Goal: Task Accomplishment & Management: Use online tool/utility

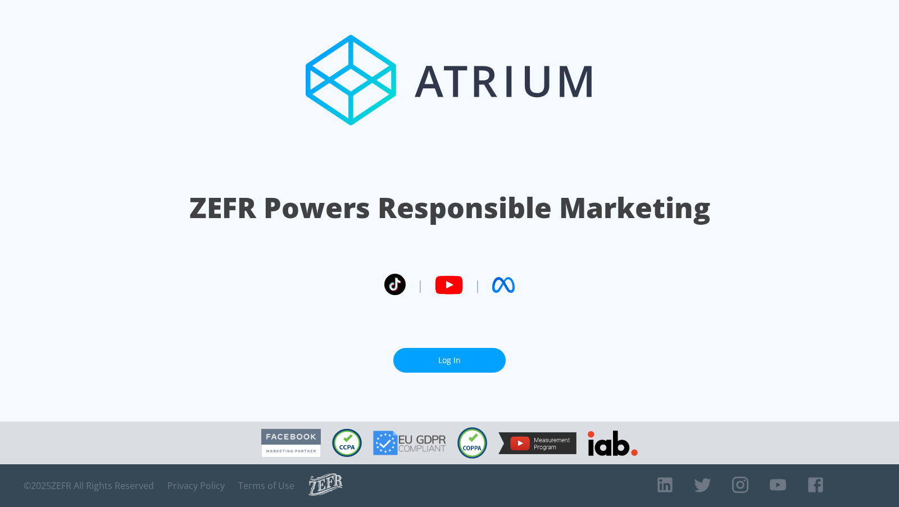
click at [459, 374] on section "ZEFR Powers Responsible Marketing | | Log In" at bounding box center [449, 210] width 899 height 421
click at [450, 360] on link "Log In" at bounding box center [449, 360] width 112 height 25
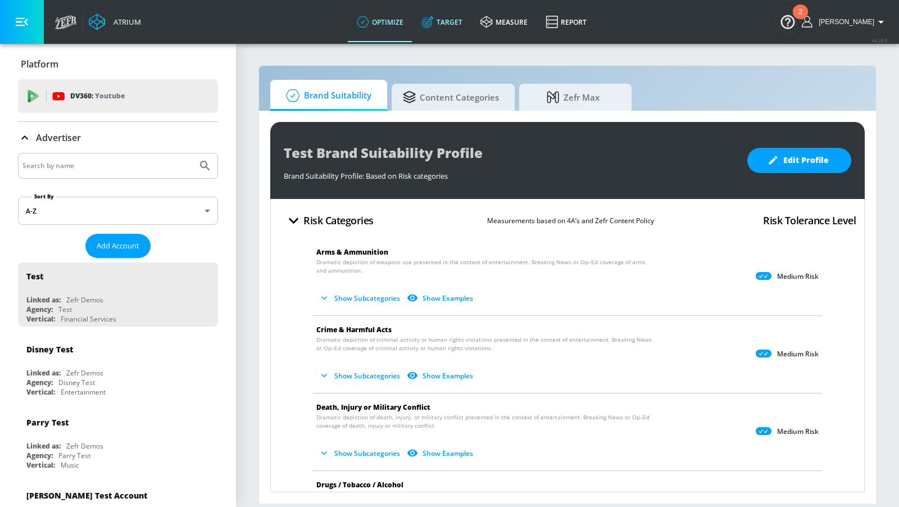
click at [450, 23] on link "Target" at bounding box center [441, 22] width 59 height 40
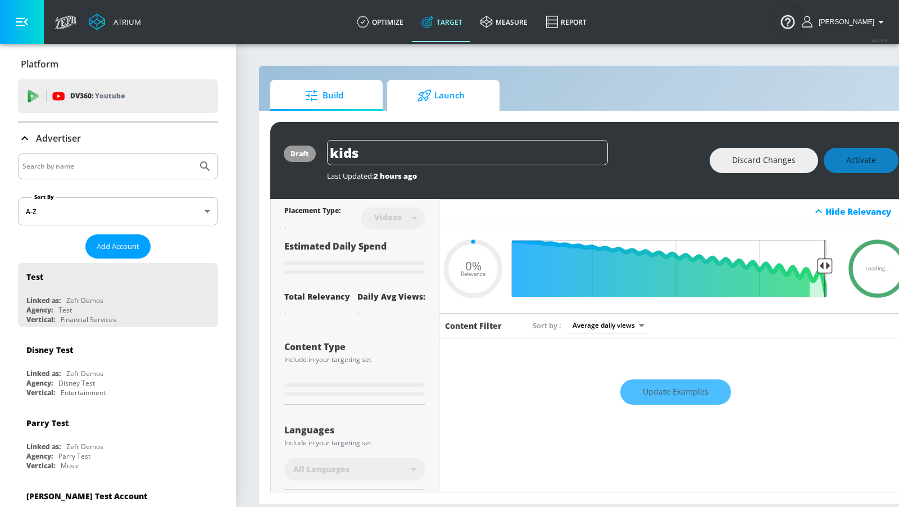
type input "0.05"
click at [428, 93] on icon at bounding box center [424, 95] width 14 height 12
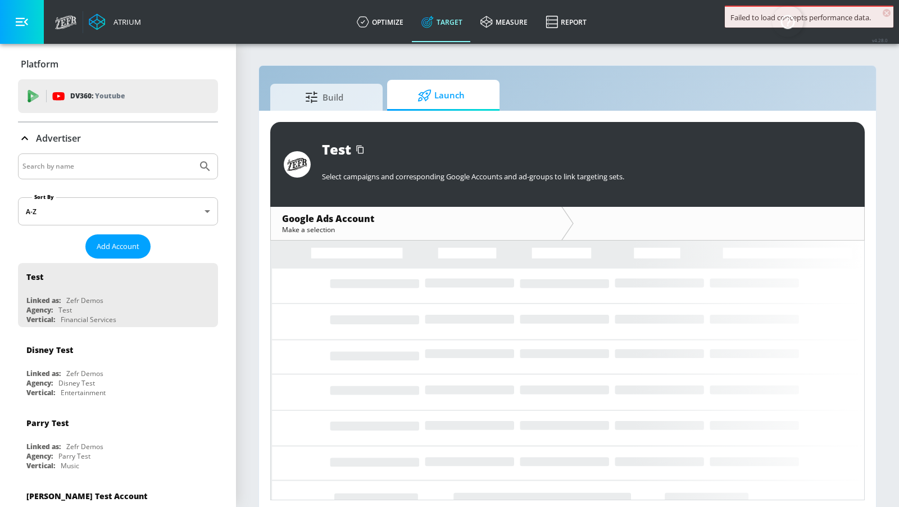
click at [160, 164] on input "Search by name" at bounding box center [107, 166] width 170 height 15
type input "land o"
click at [193, 154] on button "Submit Search" at bounding box center [205, 166] width 25 height 25
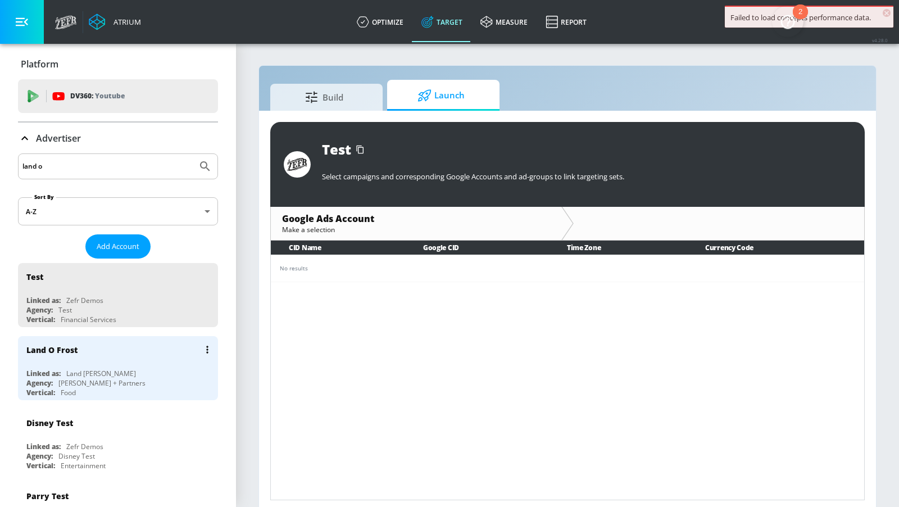
click at [129, 355] on div "Land O Frost" at bounding box center [120, 349] width 189 height 27
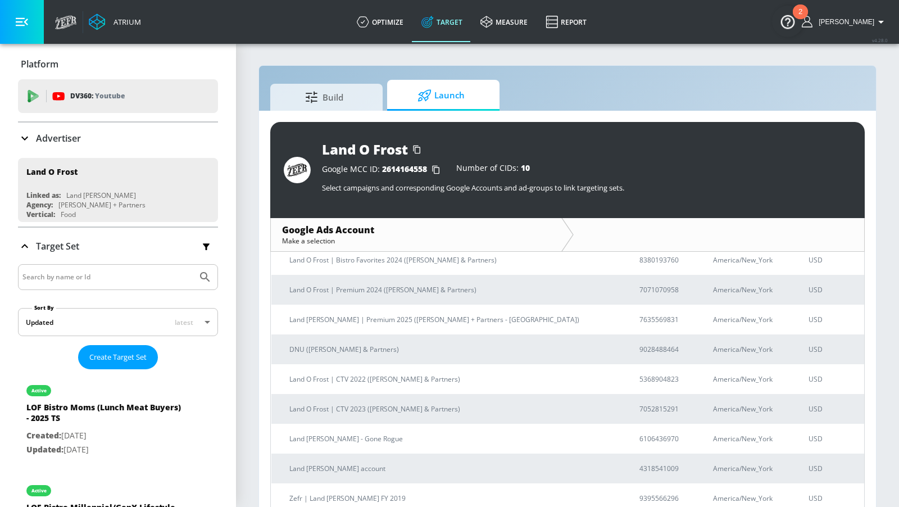
scroll to position [90, 0]
click at [451, 321] on p "Land O'Frost | Premium 2025 (Merkley + Partners - NYC)" at bounding box center [450, 322] width 323 height 12
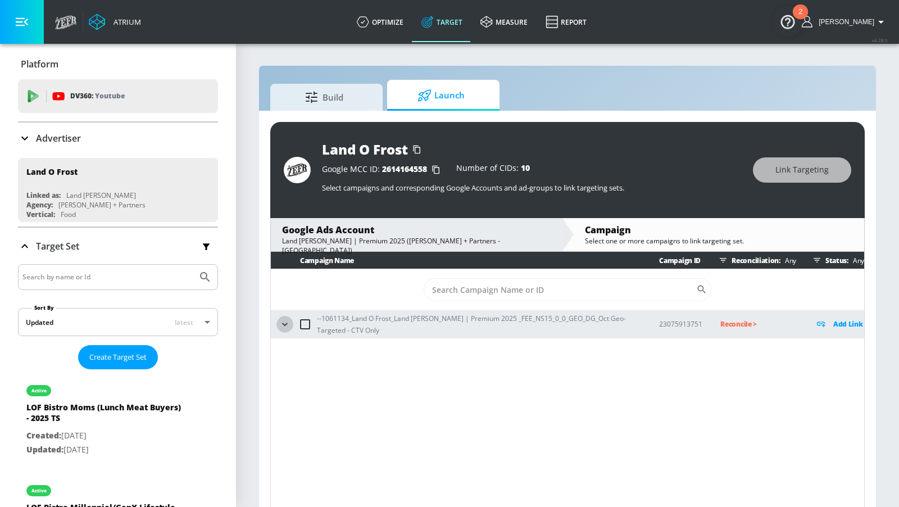
click at [284, 324] on icon "button" at bounding box center [284, 323] width 5 height 3
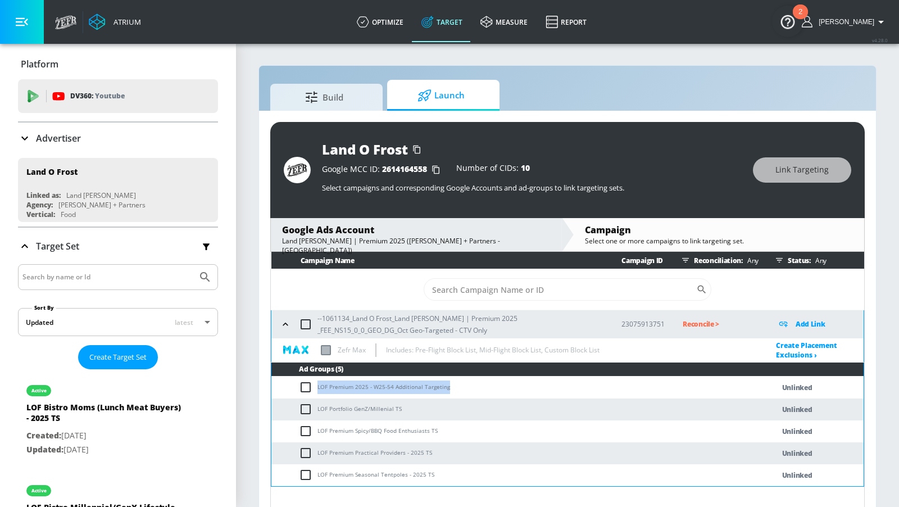
drag, startPoint x: 457, startPoint y: 386, endPoint x: 313, endPoint y: 386, distance: 143.8
click at [313, 386] on td "LOF Premium 2025 - W25-54 Additional Targeting" at bounding box center [511, 387] width 480 height 22
copy td "LOF Premium 2025 - W25-54 Additional Targeting"
click at [309, 385] on input "checkbox" at bounding box center [308, 386] width 19 height 13
checkbox input "true"
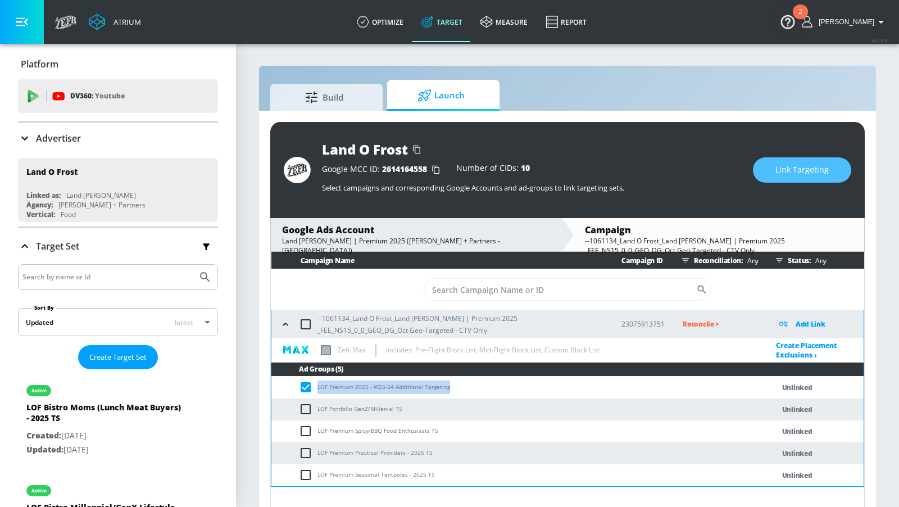
click at [769, 178] on button "Link Targeting" at bounding box center [802, 169] width 98 height 25
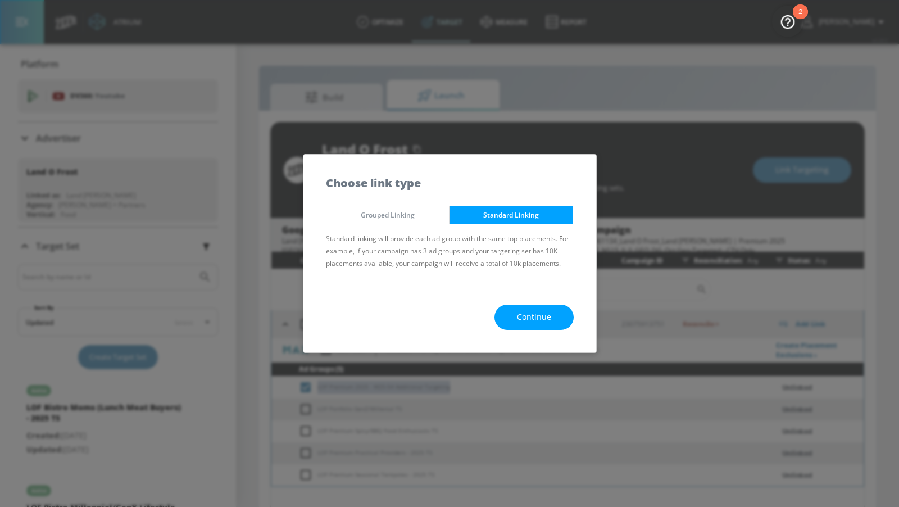
click at [529, 316] on span "Continue" at bounding box center [534, 317] width 34 height 14
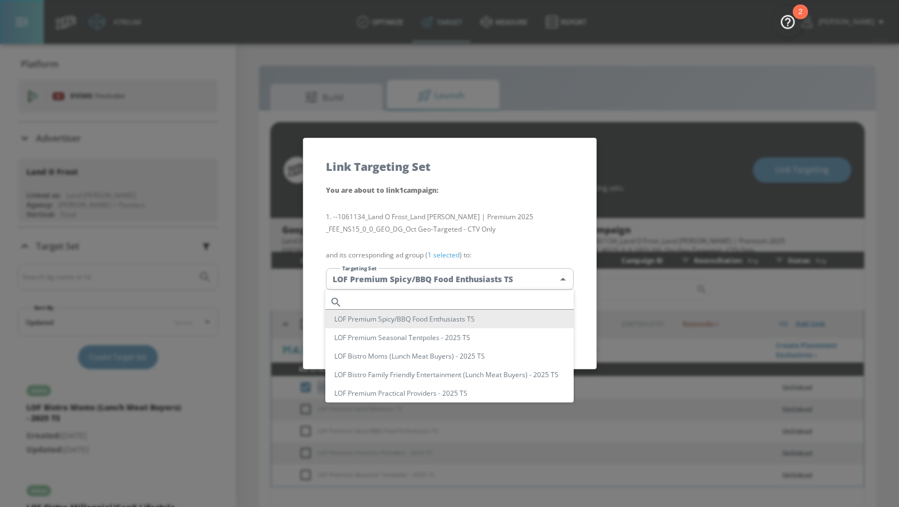
click at [476, 284] on body "Atrium optimize Target measure Report optimize Target measure Report v 4.28.0 A…" at bounding box center [449, 261] width 899 height 523
click at [462, 298] on input "text" at bounding box center [460, 301] width 227 height 15
paste input "LOF Premium 2025 - W25-54 Additional Targeting"
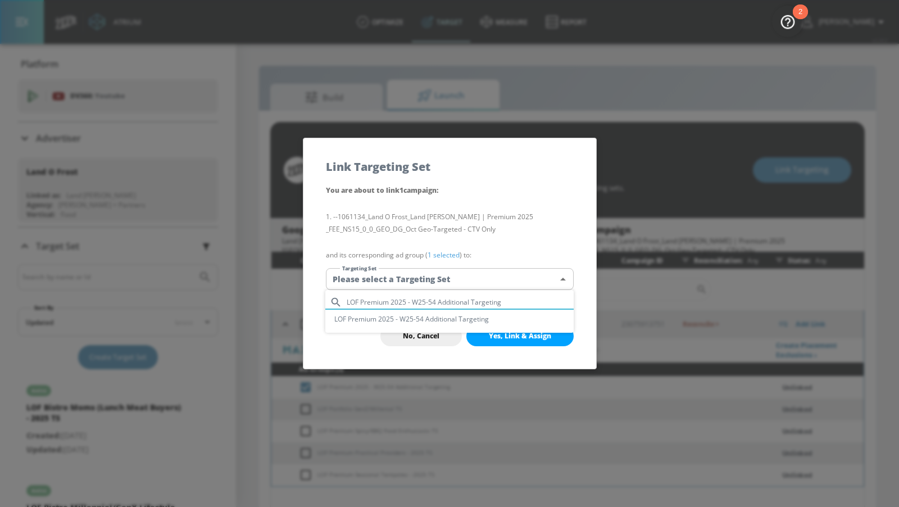
type input "LOF Premium 2025 - W25-54 Additional Targeting"
click at [455, 315] on li "LOF Premium 2025 - W25-54 Additional Targeting" at bounding box center [449, 319] width 248 height 19
type input "ef669a72-bbda-4a1a-8fb8-2db967841e7b"
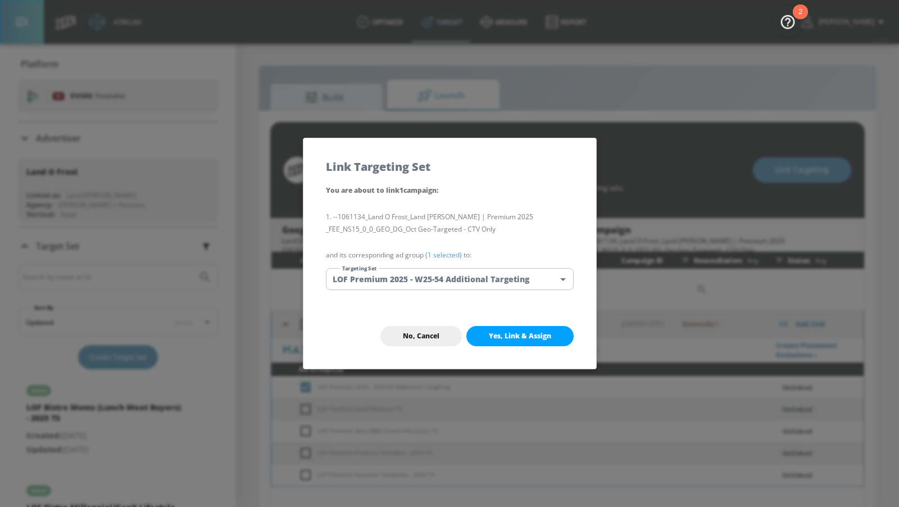
click at [507, 329] on button "Yes, Link & Assign" at bounding box center [519, 336] width 107 height 20
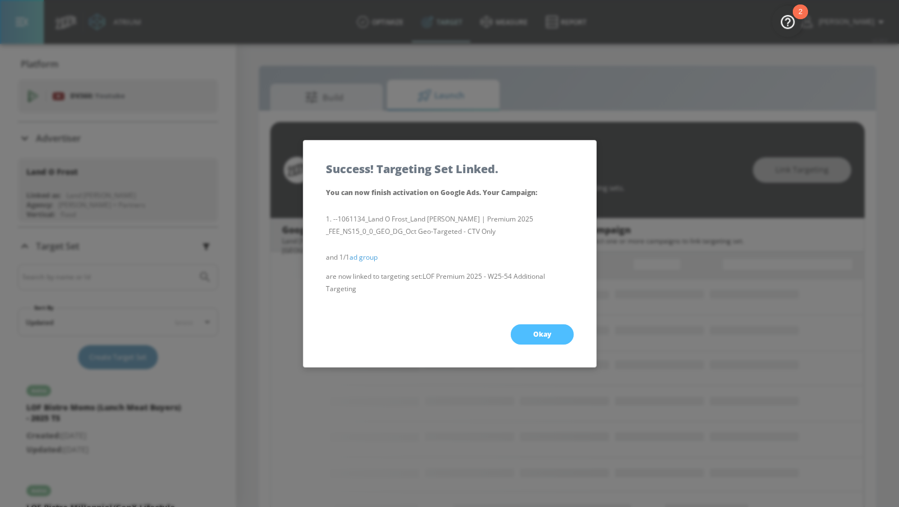
click at [536, 331] on span "Okay" at bounding box center [542, 334] width 18 height 9
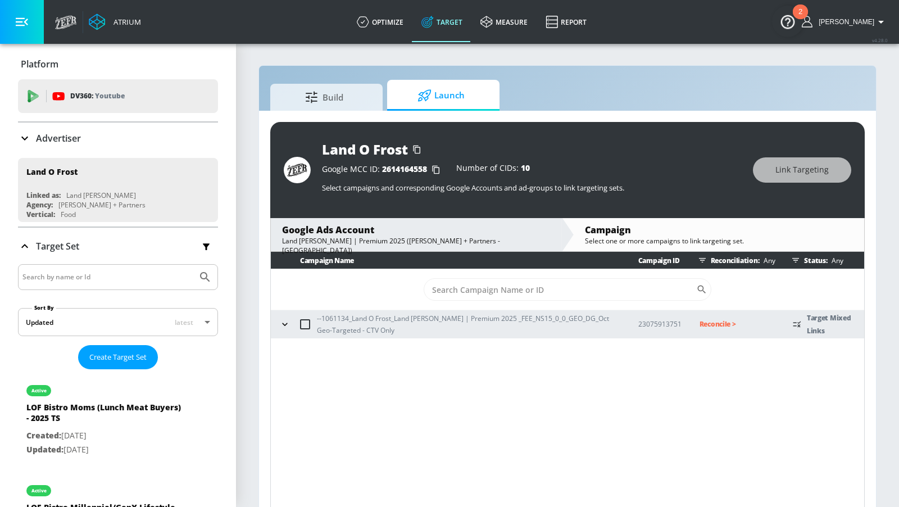
click at [283, 323] on icon "button" at bounding box center [284, 323] width 5 height 3
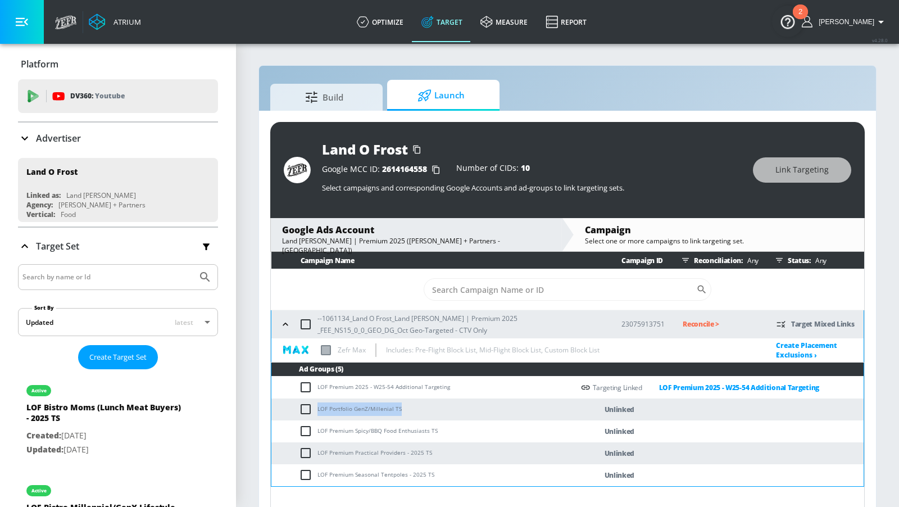
drag, startPoint x: 403, startPoint y: 407, endPoint x: 316, endPoint y: 406, distance: 87.7
click at [316, 406] on td "LOF Portfolio GenZ/Millenial TS" at bounding box center [422, 409] width 302 height 22
copy td "LOF Portfolio GenZ/Millenial TS"
click at [310, 406] on input "checkbox" at bounding box center [308, 408] width 19 height 13
checkbox input "true"
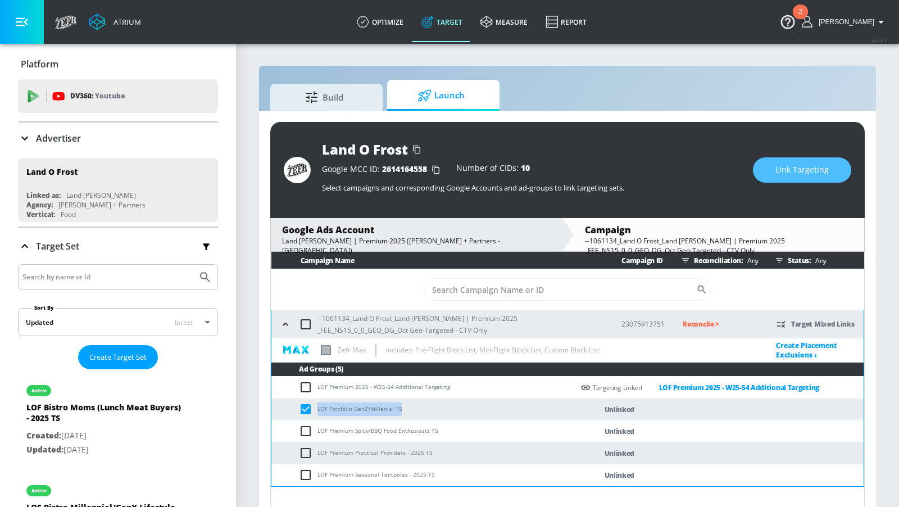
click at [810, 181] on button "Link Targeting" at bounding box center [802, 169] width 98 height 25
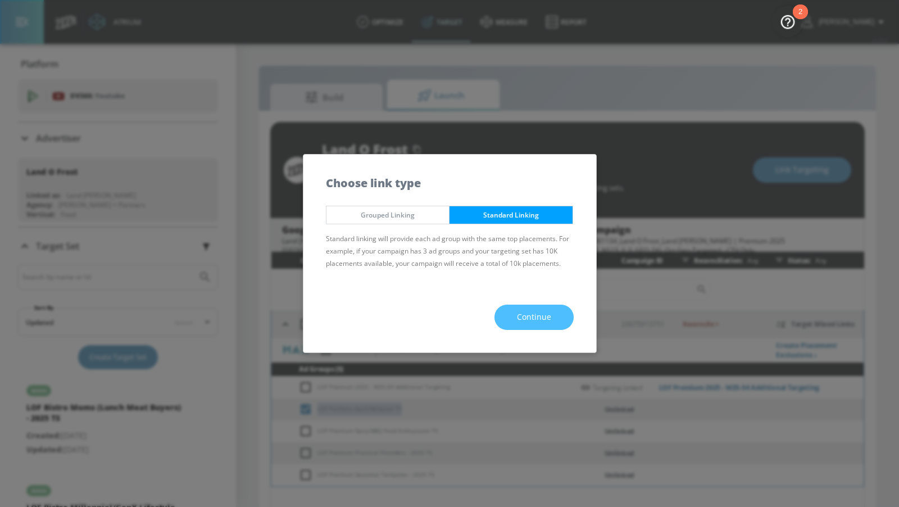
click at [532, 326] on button "Continue" at bounding box center [533, 317] width 79 height 25
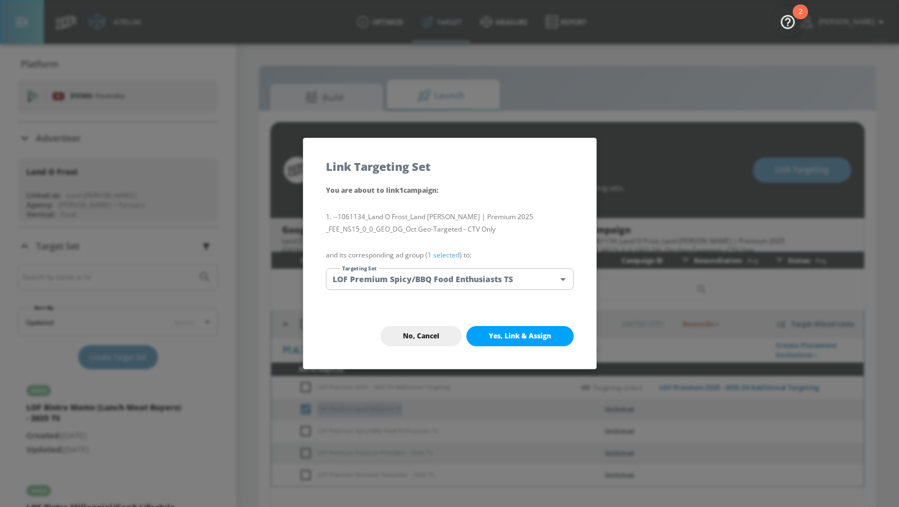
click at [490, 278] on body "Atrium optimize Target measure Report optimize Target measure Report v 4.28.0 A…" at bounding box center [449, 261] width 899 height 523
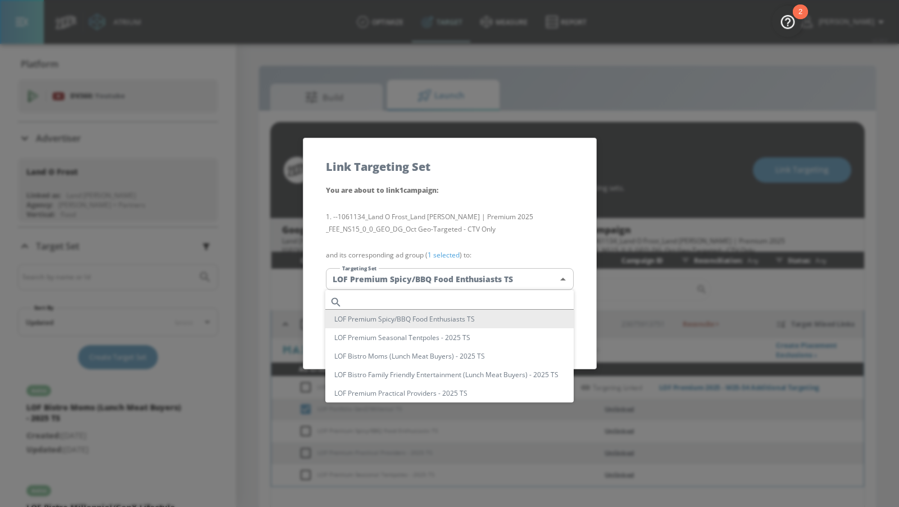
click at [456, 300] on input "text" at bounding box center [460, 301] width 227 height 15
paste input "LOF Portfolio GenZ/Millenial TS"
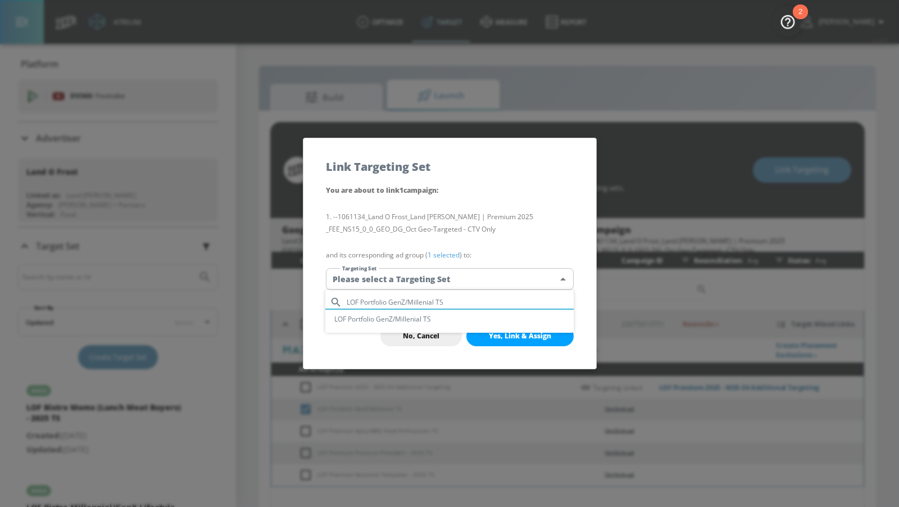
type input "LOF Portfolio GenZ/Millenial TS"
click at [461, 319] on li "LOF Portfolio GenZ/Millenial TS" at bounding box center [449, 319] width 248 height 19
type input "eaa40b0b-df14-4e66-8f62-6ef5420403e8"
click at [504, 346] on button "Yes, Link & Assign" at bounding box center [519, 336] width 107 height 20
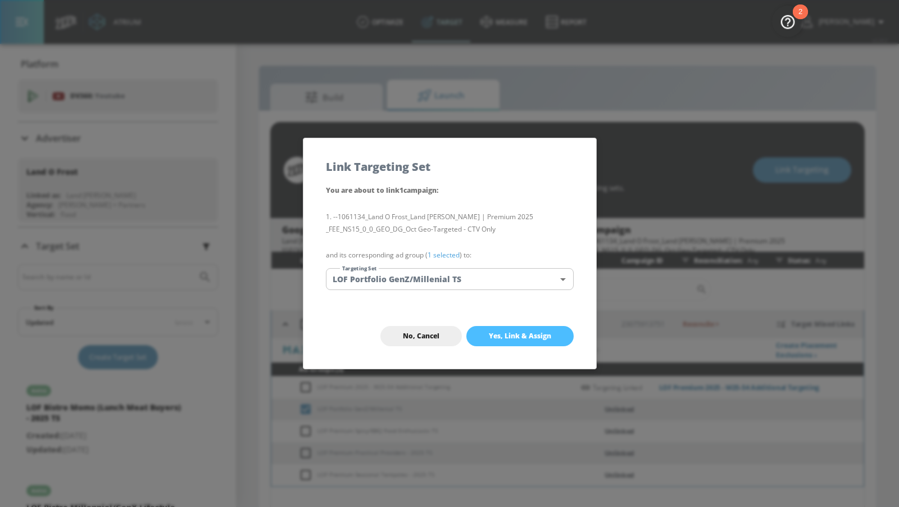
checkbox input "false"
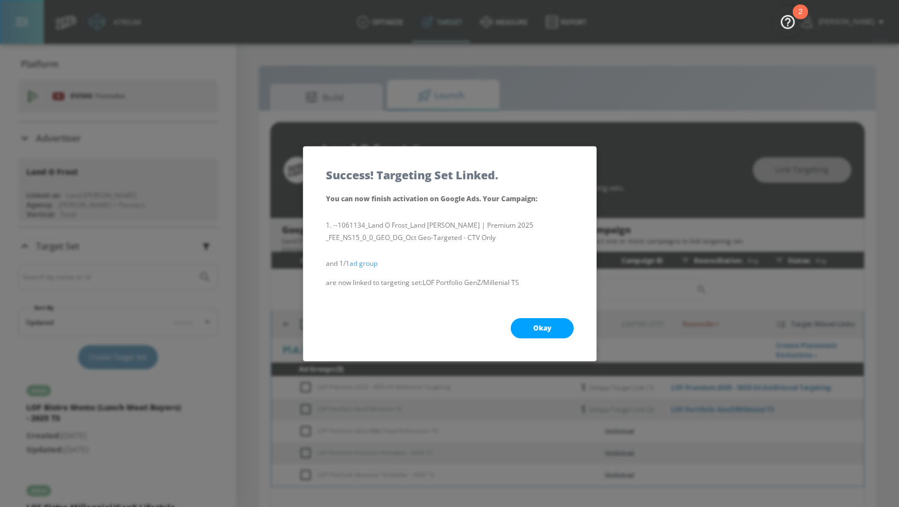
click at [524, 331] on button "Okay" at bounding box center [542, 328] width 63 height 20
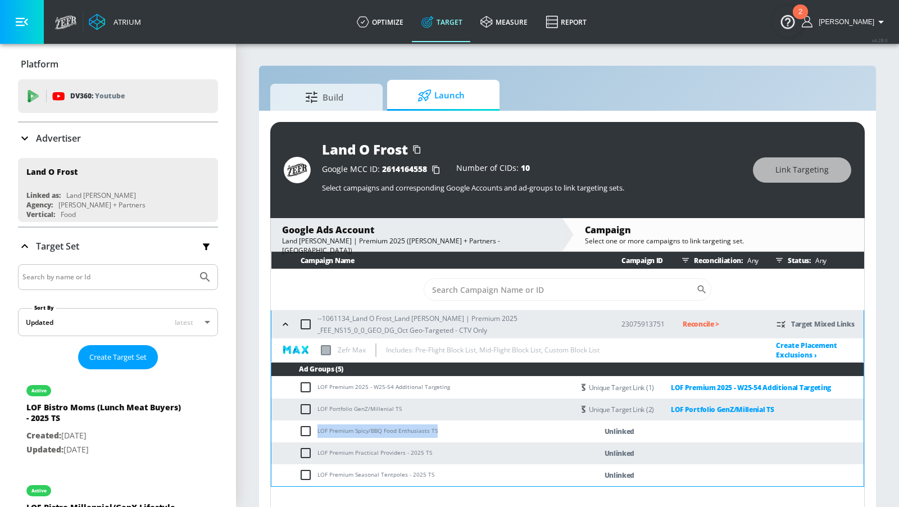
drag, startPoint x: 444, startPoint y: 428, endPoint x: 317, endPoint y: 431, distance: 127.6
click at [317, 431] on td "LOF Premium Spicy/BBQ Food Enthusiasts TS" at bounding box center [422, 431] width 302 height 22
copy td "LOF Premium Spicy/BBQ Food Enthusiasts TS"
click at [310, 430] on input "checkbox" at bounding box center [308, 430] width 19 height 13
checkbox input "true"
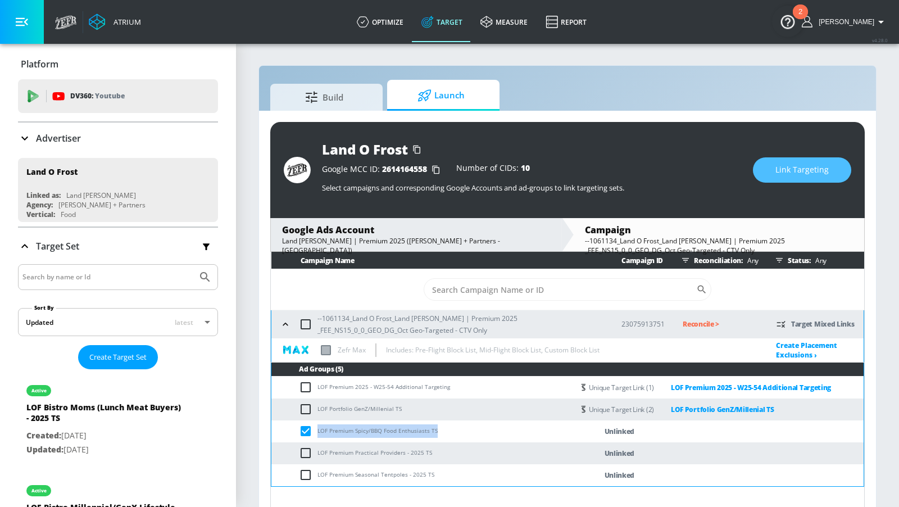
click at [772, 176] on button "Link Targeting" at bounding box center [802, 169] width 98 height 25
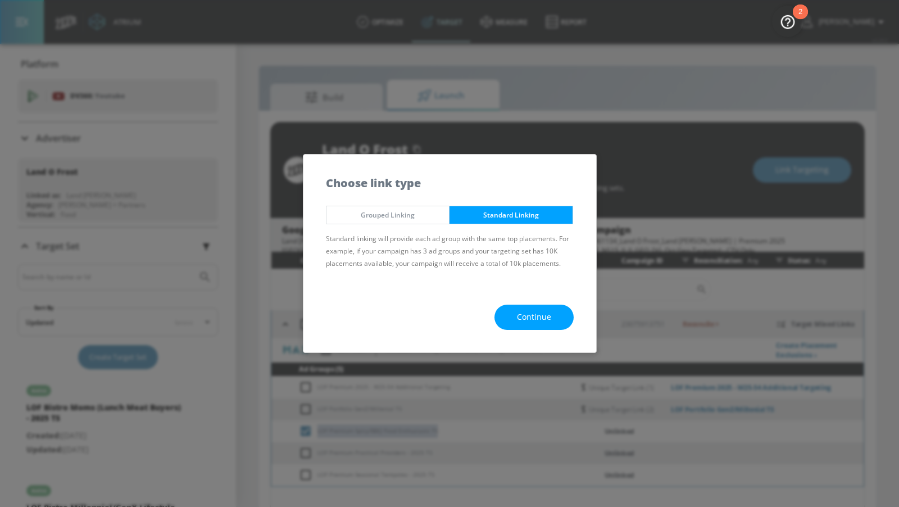
click at [540, 311] on span "Continue" at bounding box center [534, 317] width 34 height 14
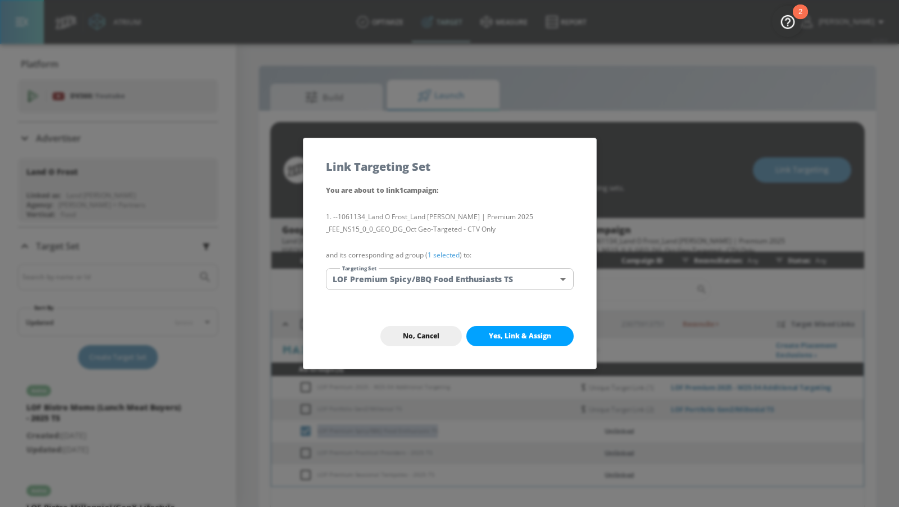
click at [471, 281] on body "Atrium optimize Target measure Report optimize Target measure Report v 4.28.0 A…" at bounding box center [449, 261] width 899 height 523
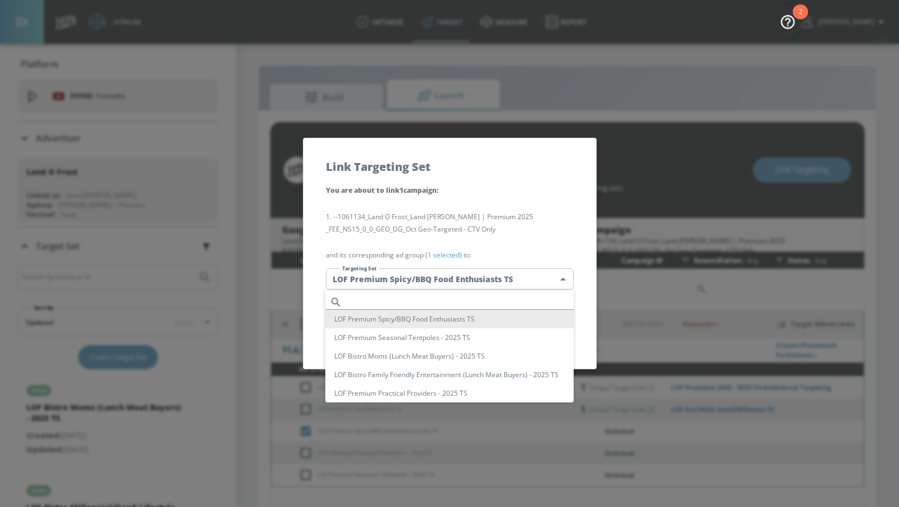
click at [453, 298] on input "text" at bounding box center [460, 301] width 227 height 15
paste input "LOF Premium Spicy/BBQ Food Enthusiasts TS"
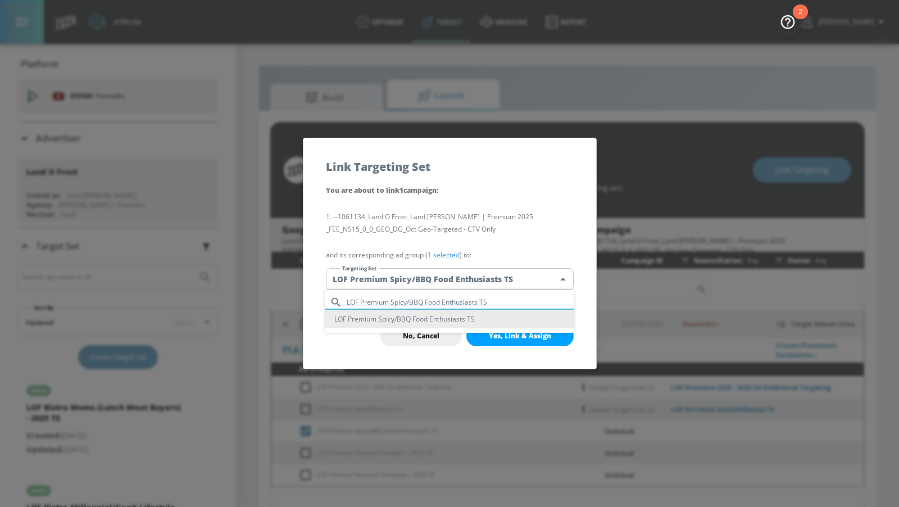
type input "LOF Premium Spicy/BBQ Food Enthusiasts TS"
click at [465, 321] on li "LOF Premium Spicy/BBQ Food Enthusiasts TS" at bounding box center [449, 319] width 248 height 19
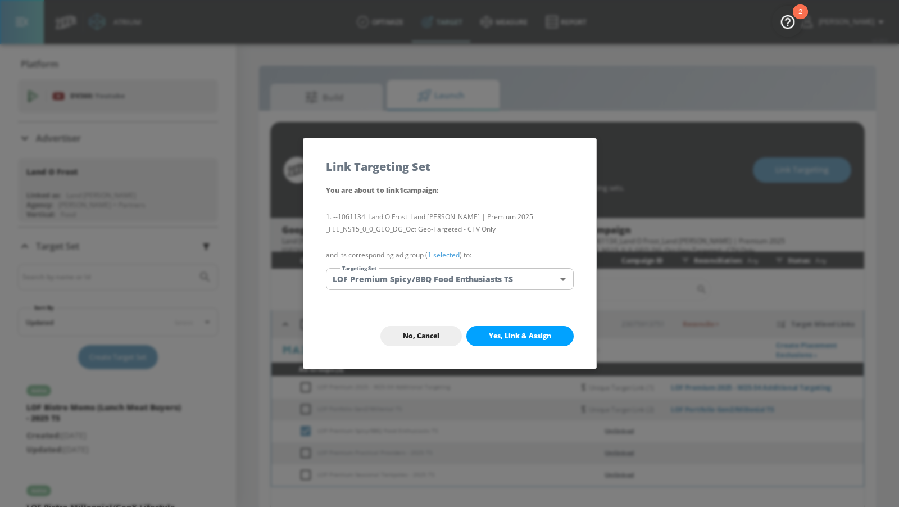
click at [511, 346] on div "No, Cancel Yes, Link & Assign" at bounding box center [449, 335] width 293 height 65
click at [510, 340] on button "Yes, Link & Assign" at bounding box center [519, 336] width 107 height 20
checkbox input "false"
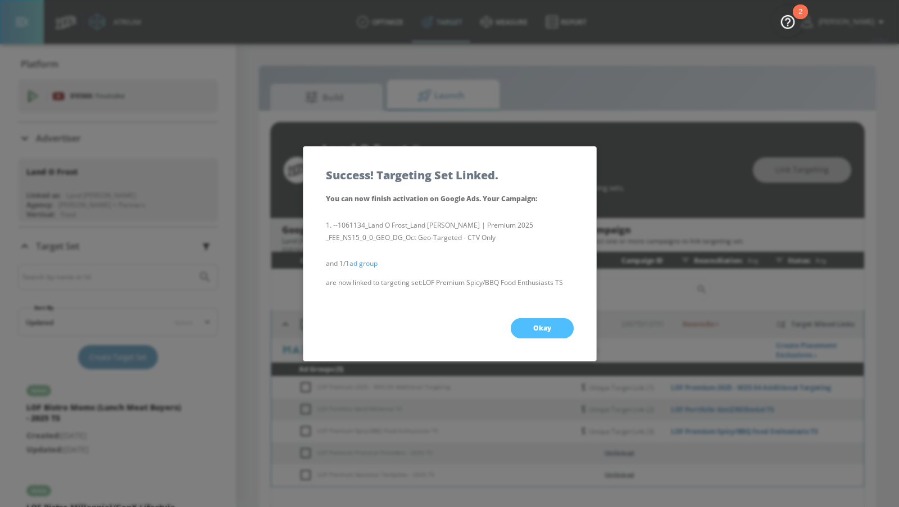
click at [530, 328] on button "Okay" at bounding box center [542, 328] width 63 height 20
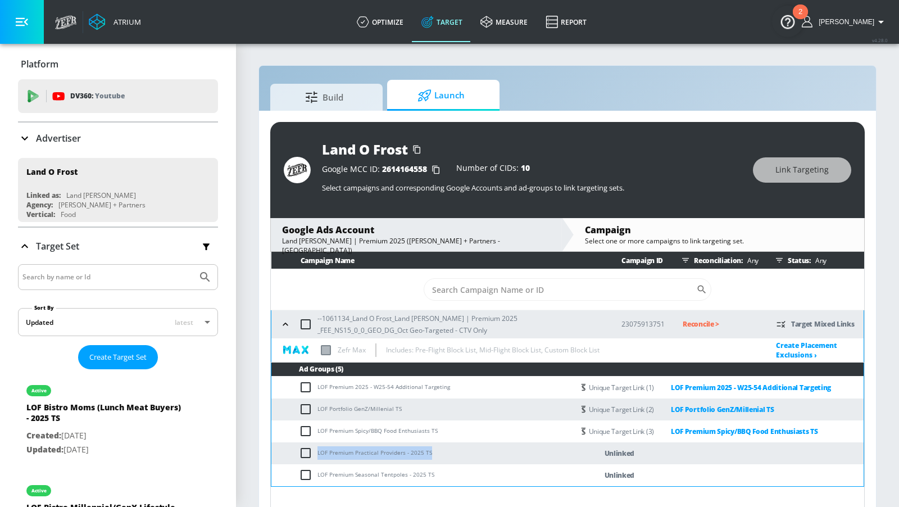
drag, startPoint x: 434, startPoint y: 454, endPoint x: 311, endPoint y: 455, distance: 123.6
click at [311, 455] on td "LOF Premium Practical Providers - 2025 TS" at bounding box center [422, 453] width 302 height 22
copy td "LOF Premium Practical Providers - 2025 TS"
click at [305, 452] on input "checkbox" at bounding box center [308, 452] width 19 height 13
checkbox input "true"
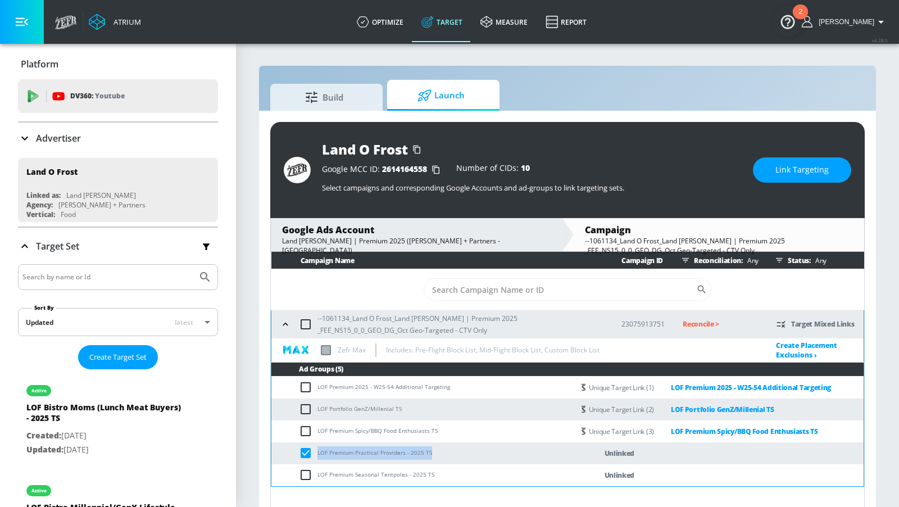
click at [807, 170] on span "Link Targeting" at bounding box center [801, 170] width 53 height 14
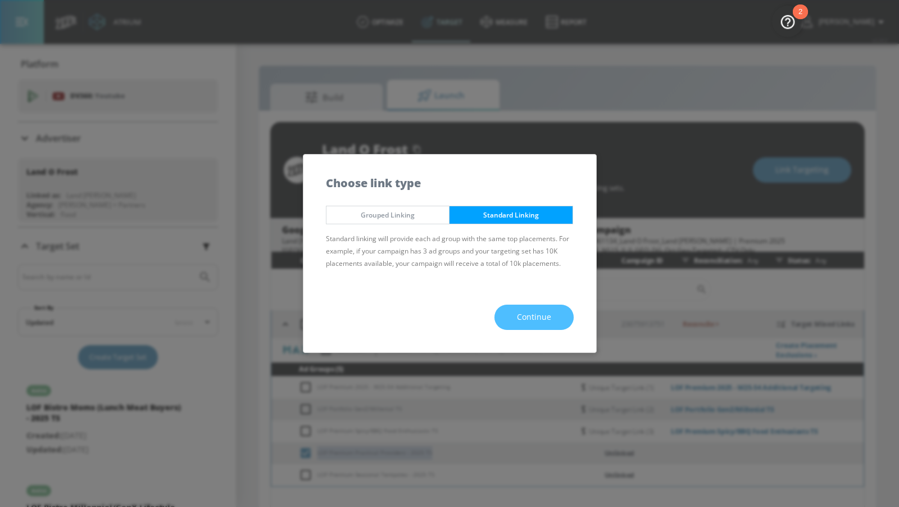
click at [516, 311] on button "Continue" at bounding box center [533, 317] width 79 height 25
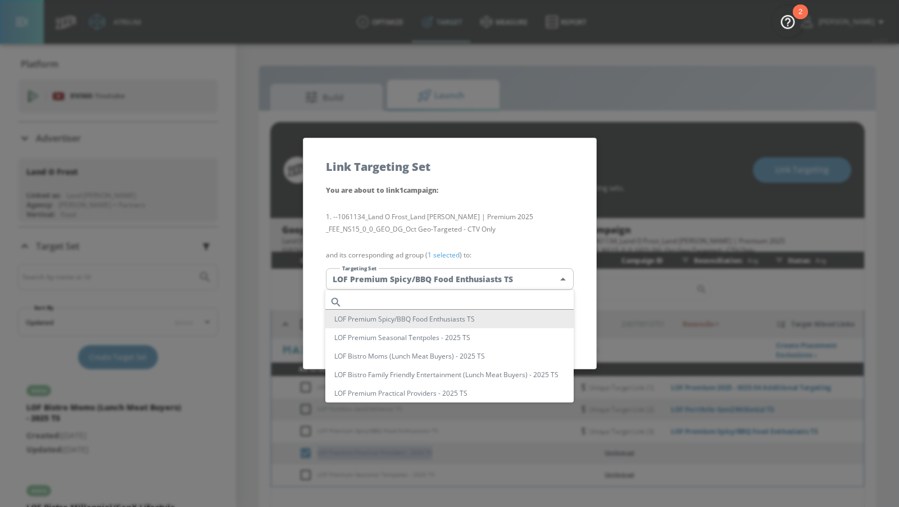
click at [496, 283] on body "Atrium optimize Target measure Report optimize Target measure Report v 4.28.0 A…" at bounding box center [449, 261] width 899 height 523
click at [479, 301] on input "text" at bounding box center [460, 301] width 227 height 15
paste input "LOF Premium Practical Providers - 2025 TS"
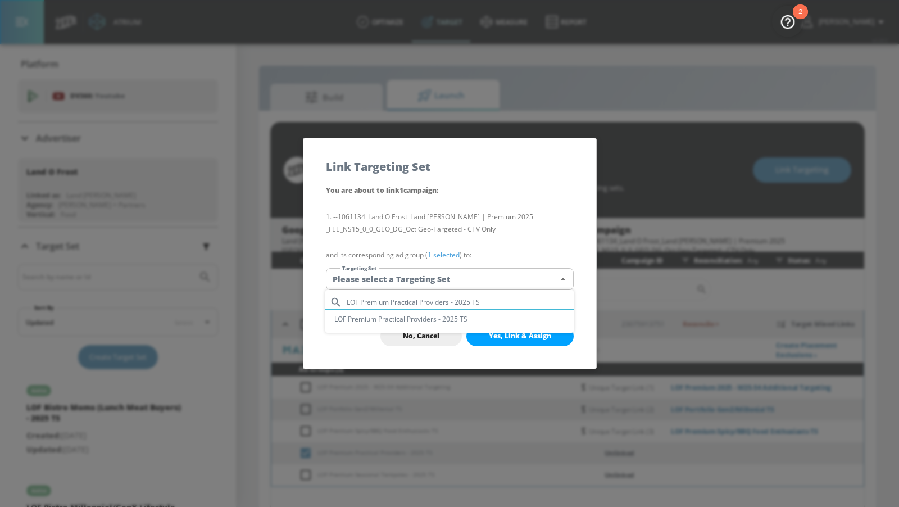
type input "LOF Premium Practical Providers - 2025 TS"
click at [480, 317] on li "LOF Premium Practical Providers - 2025 TS" at bounding box center [449, 319] width 248 height 19
type input "ab9d564a-97ed-4053-8952-feafdc380fde"
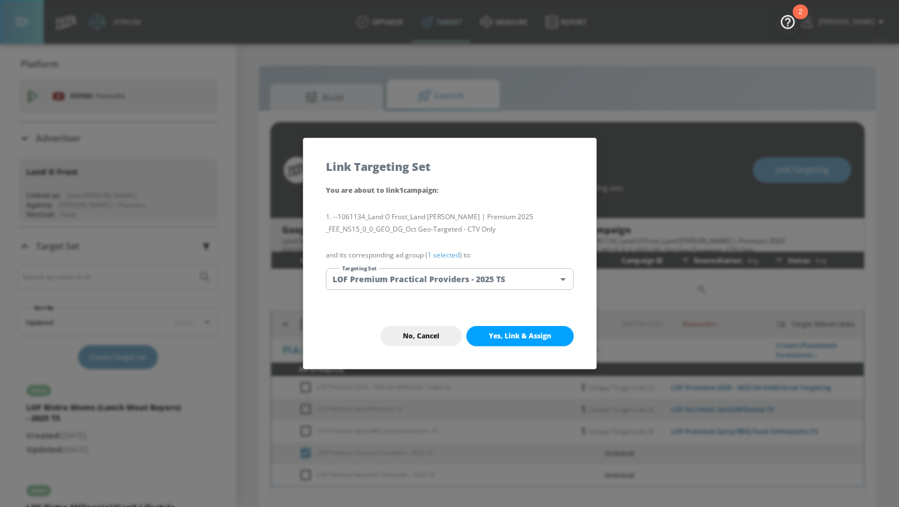
click at [511, 334] on span "Yes, Link & Assign" at bounding box center [520, 335] width 62 height 9
checkbox input "false"
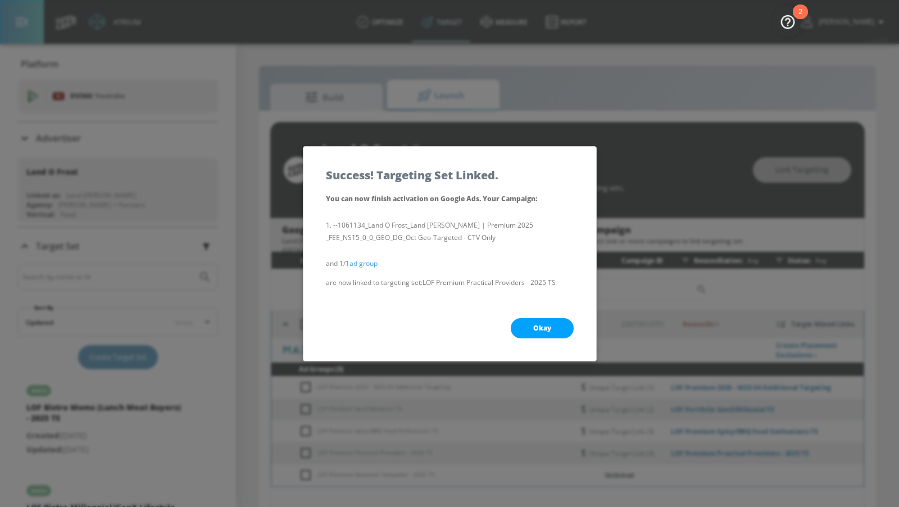
click at [540, 329] on span "Okay" at bounding box center [542, 328] width 18 height 9
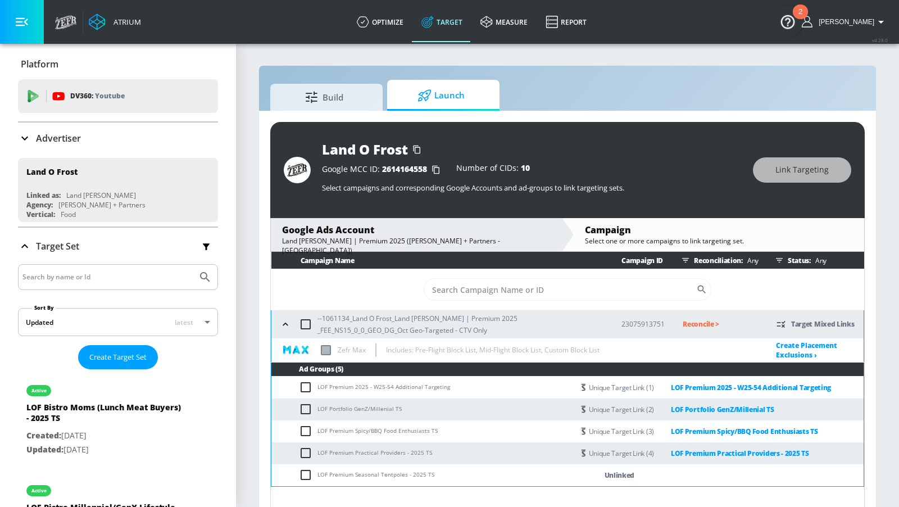
scroll to position [15, 0]
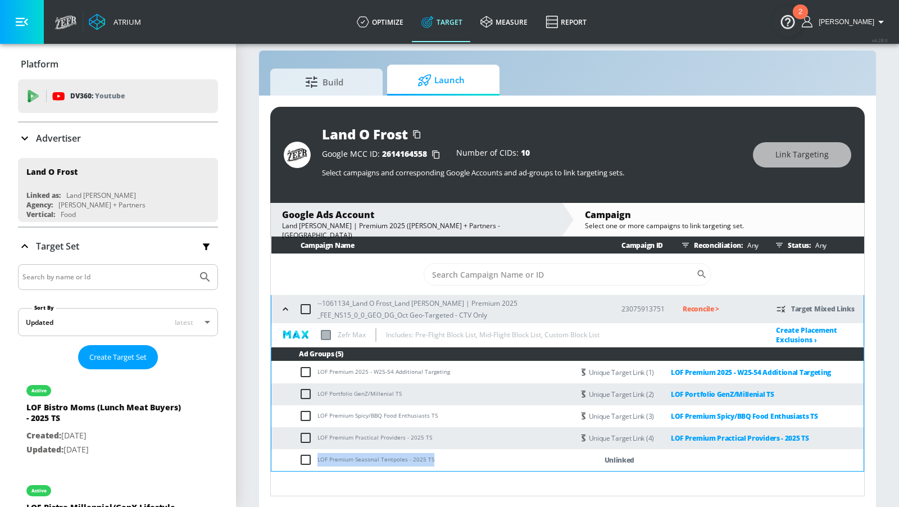
drag, startPoint x: 431, startPoint y: 456, endPoint x: 315, endPoint y: 457, distance: 115.7
click at [315, 457] on td "LOF Premium Seasonal Tentpoles - 2025 TS" at bounding box center [422, 460] width 302 height 22
copy td "LOF Premium Seasonal Tentpoles - 2025 TS"
click at [299, 459] on input "checkbox" at bounding box center [308, 459] width 19 height 13
checkbox input "true"
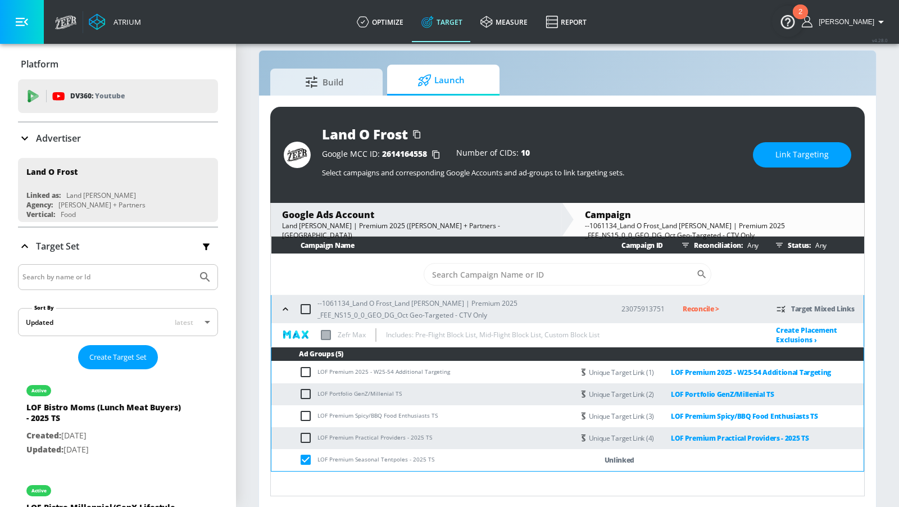
click at [795, 172] on div "Land O Frost Google MCC ID: 2614164558 Number of CIDs: 10 Select campaigns and …" at bounding box center [567, 155] width 594 height 96
click at [789, 156] on span "Link Targeting" at bounding box center [801, 155] width 53 height 14
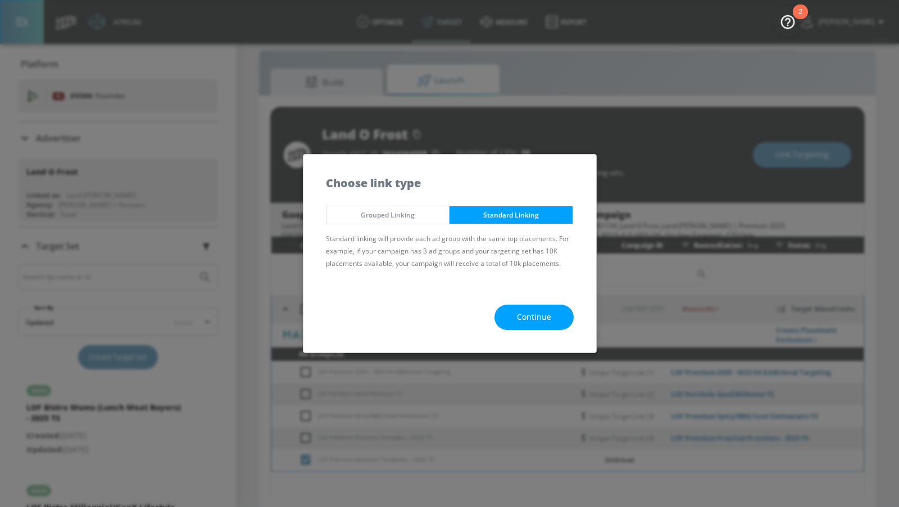
click at [503, 317] on button "Continue" at bounding box center [533, 317] width 79 height 25
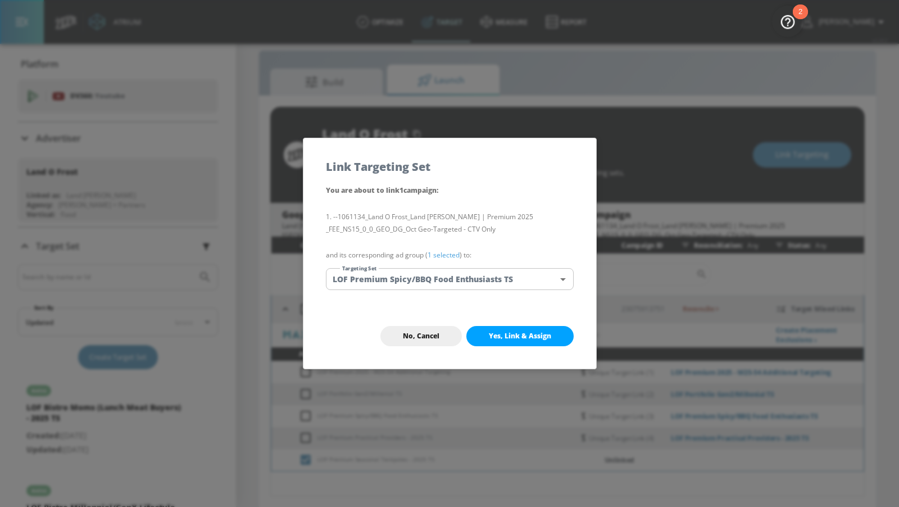
click at [446, 274] on body "Atrium optimize Target measure Report optimize Target measure Report v 4.28.0 A…" at bounding box center [449, 246] width 899 height 523
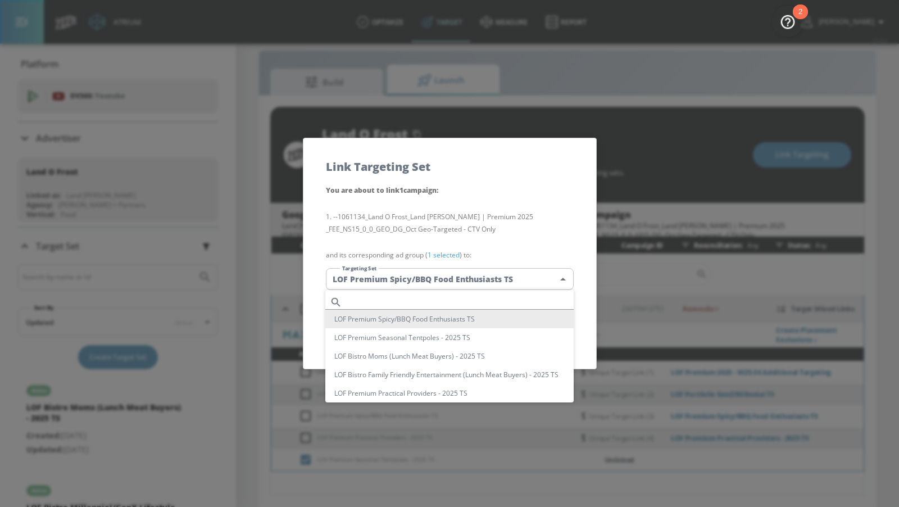
click at [442, 296] on input "text" at bounding box center [460, 301] width 227 height 15
paste input "LOF Premium Seasonal Tentpoles - 2025 TS"
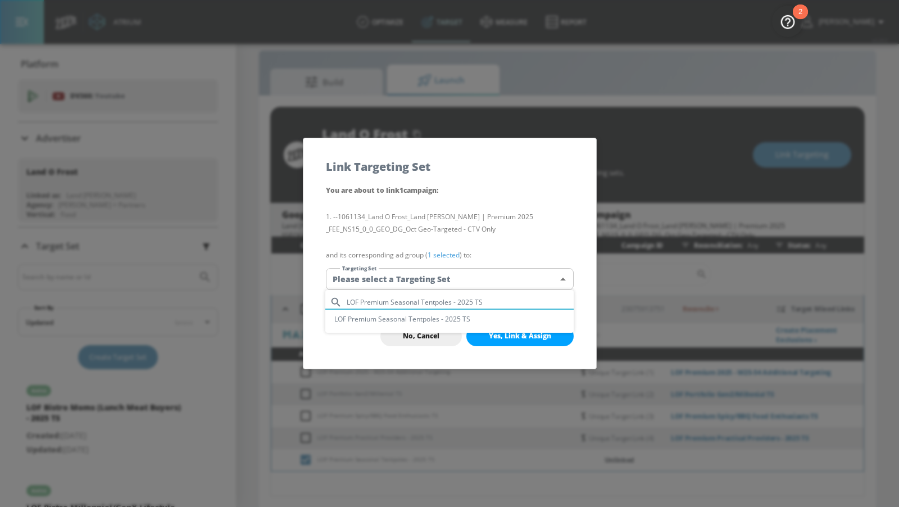
type input "LOF Premium Seasonal Tentpoles - 2025 TS"
click at [449, 316] on li "LOF Premium Seasonal Tentpoles - 2025 TS" at bounding box center [449, 319] width 248 height 19
type input "77140fc2-c862-4507-b3f3-863f6b3a5803"
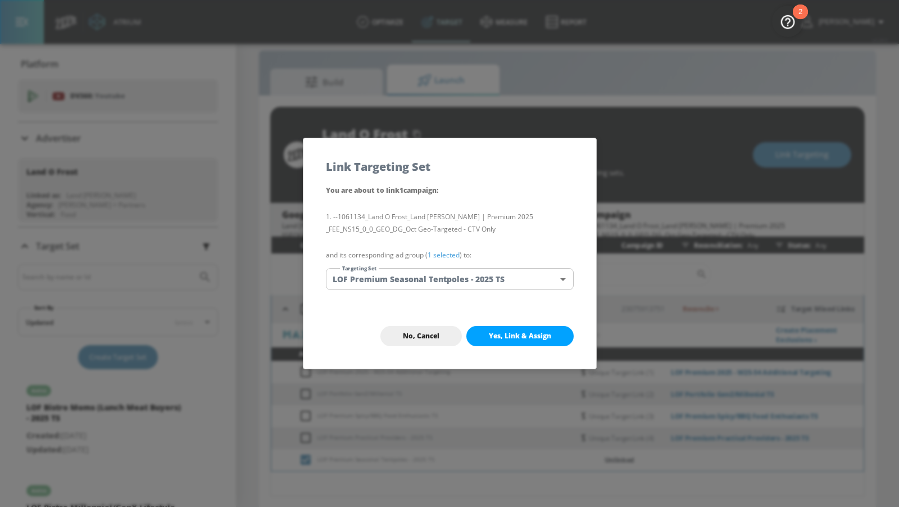
click at [502, 327] on button "Yes, Link & Assign" at bounding box center [519, 336] width 107 height 20
checkbox input "false"
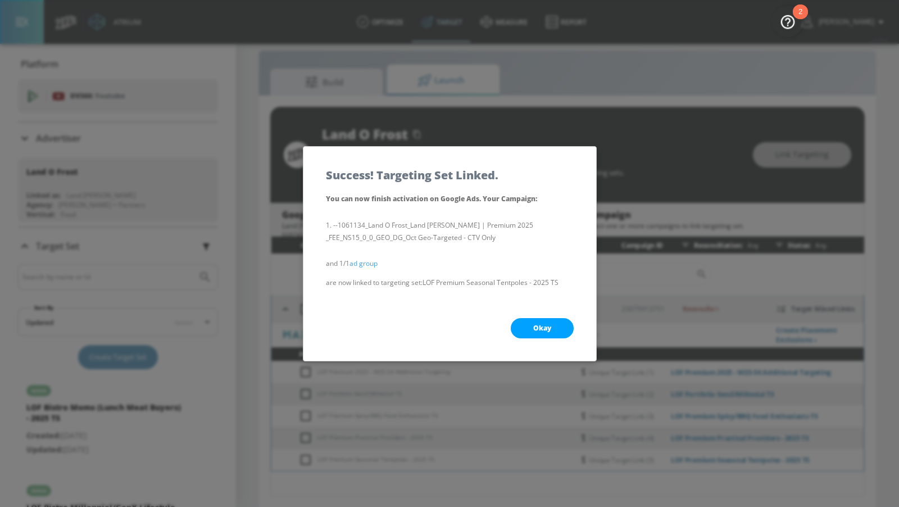
click at [530, 331] on button "Okay" at bounding box center [542, 328] width 63 height 20
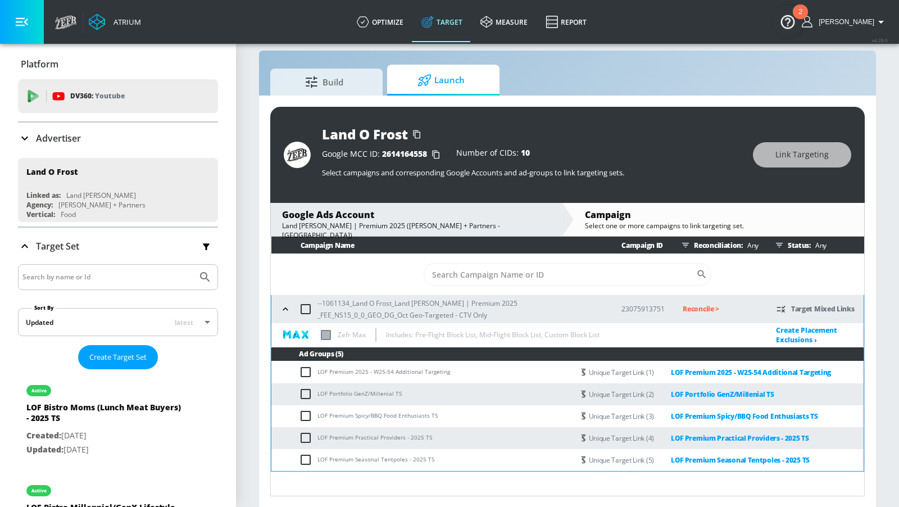
click at [689, 307] on p "Reconcile >" at bounding box center [721, 308] width 76 height 13
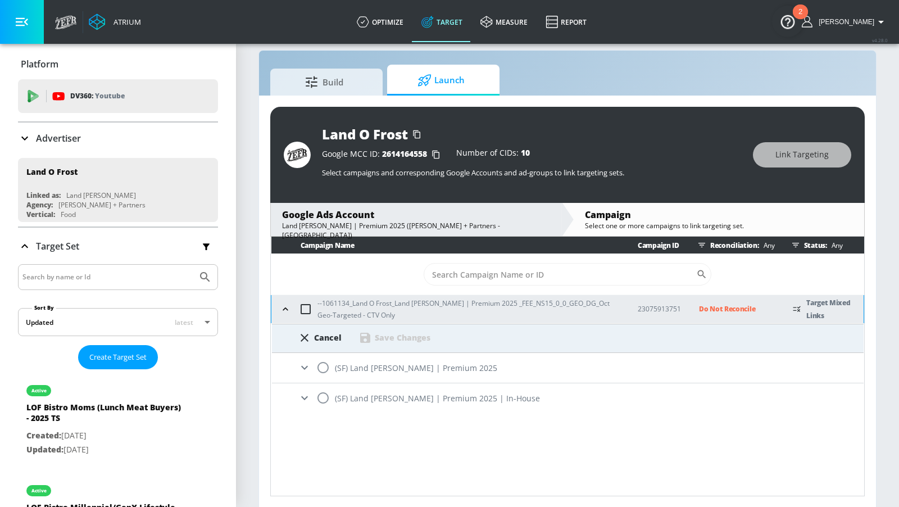
click at [308, 395] on icon at bounding box center [304, 397] width 13 height 13
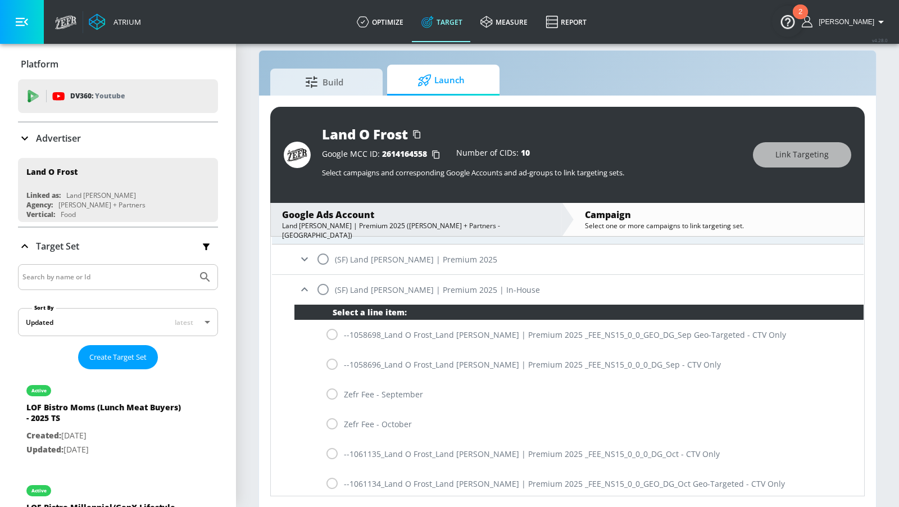
scroll to position [111, 0]
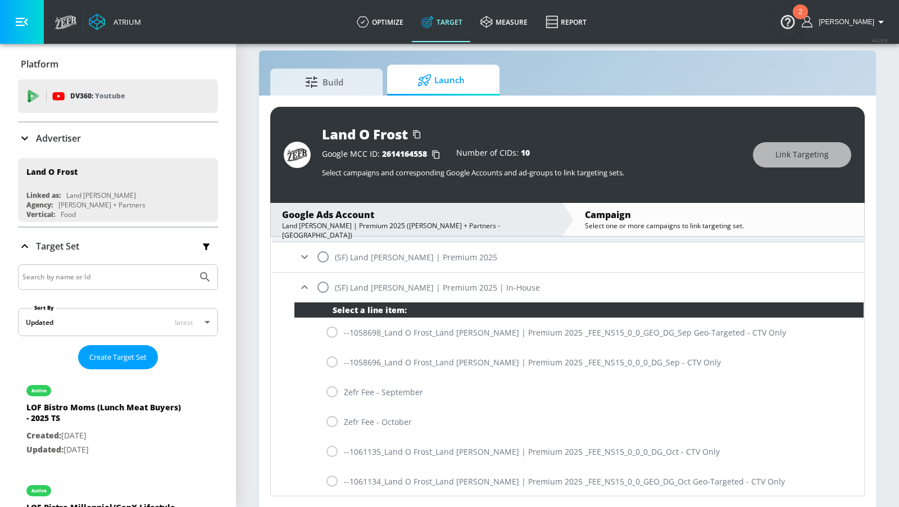
click at [331, 478] on div "--1061134_Land O Frost_Land O'Frost | Premium 2025 _FEE_NS15_0_0_GEO_DG_Oct Geo…" at bounding box center [578, 481] width 569 height 30
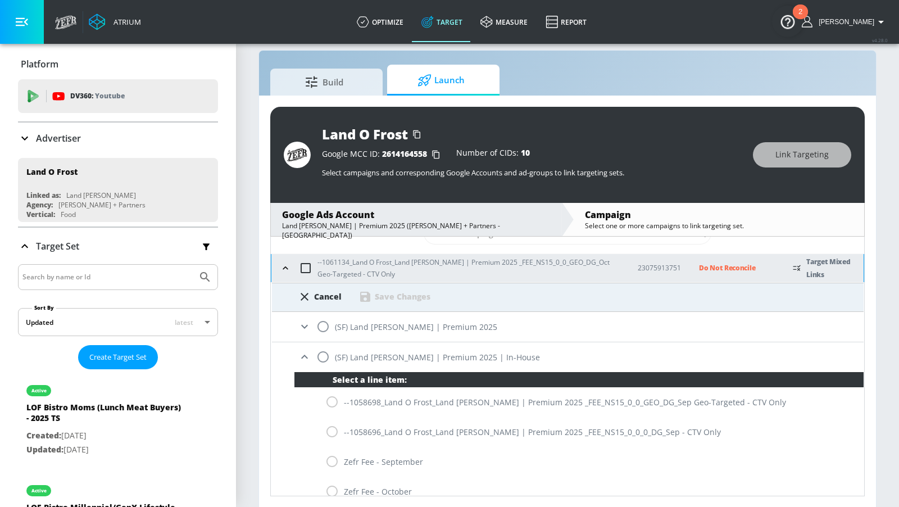
scroll to position [0, 0]
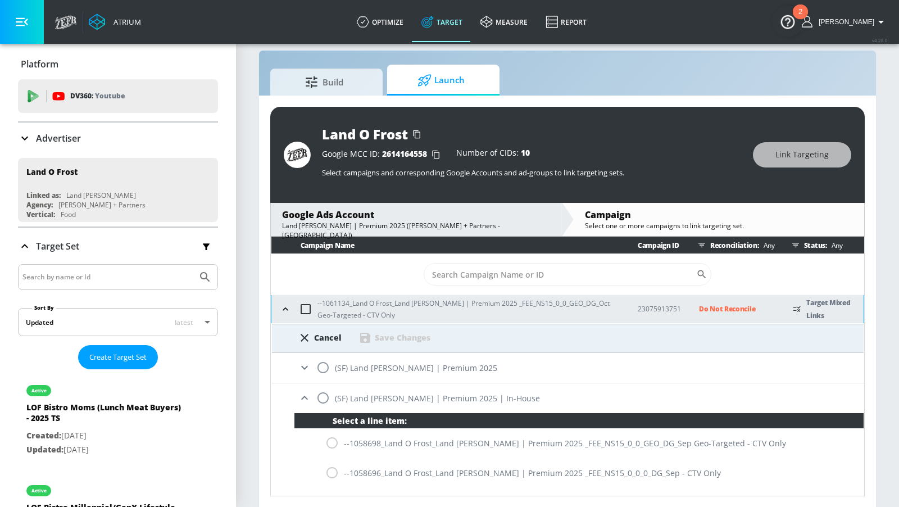
click at [326, 395] on input "radio" at bounding box center [323, 398] width 24 height 24
radio input "true"
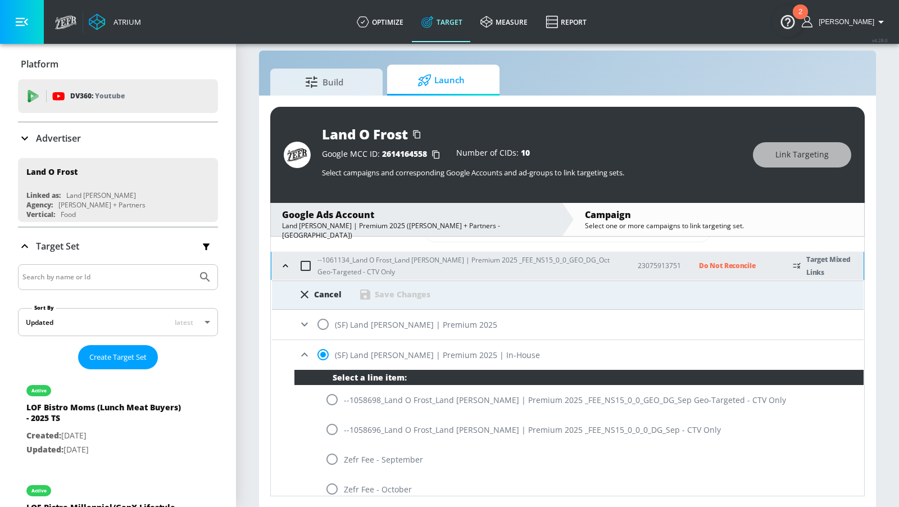
scroll to position [111, 0]
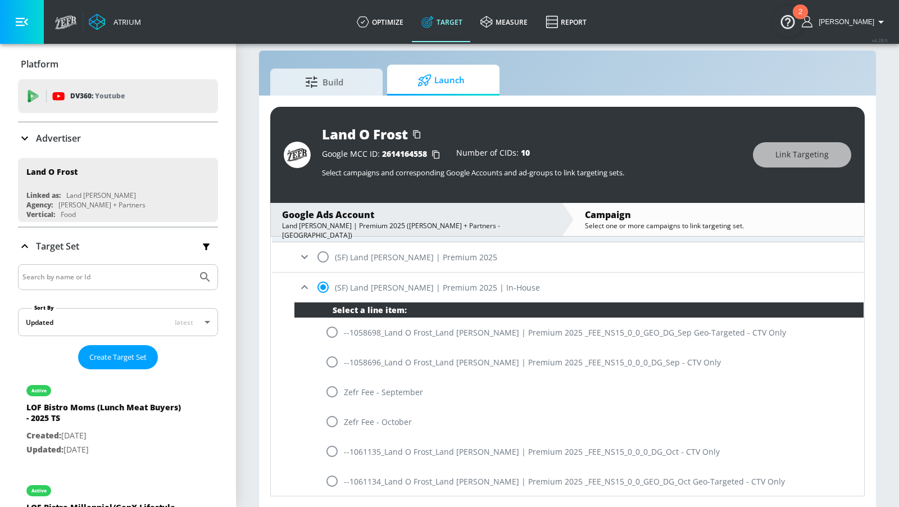
click at [333, 474] on input "radio" at bounding box center [332, 481] width 24 height 24
radio input "true"
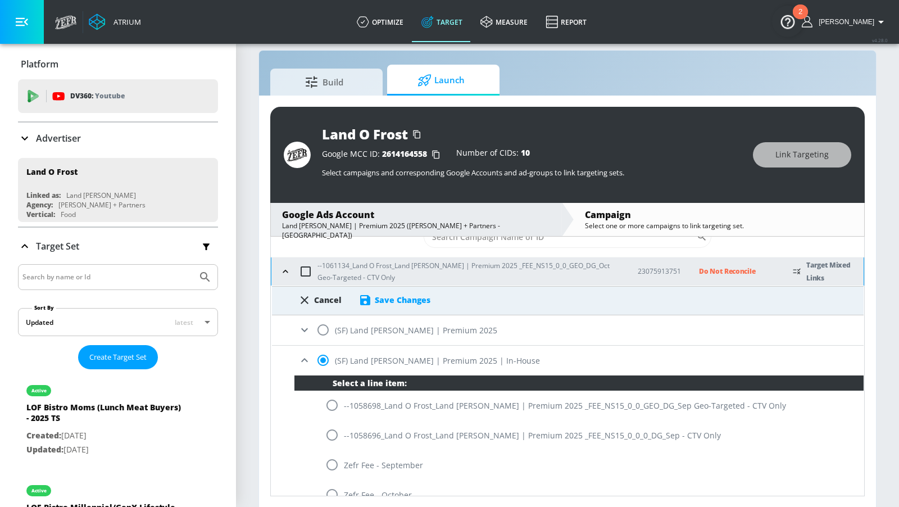
scroll to position [37, 0]
click at [397, 303] on div "Save Changes" at bounding box center [403, 300] width 56 height 11
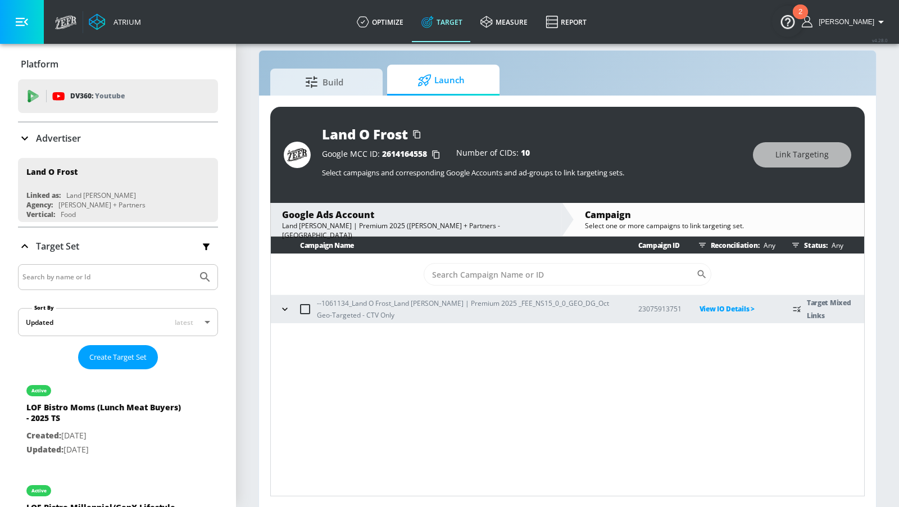
scroll to position [0, 0]
click at [30, 143] on icon at bounding box center [24, 137] width 13 height 13
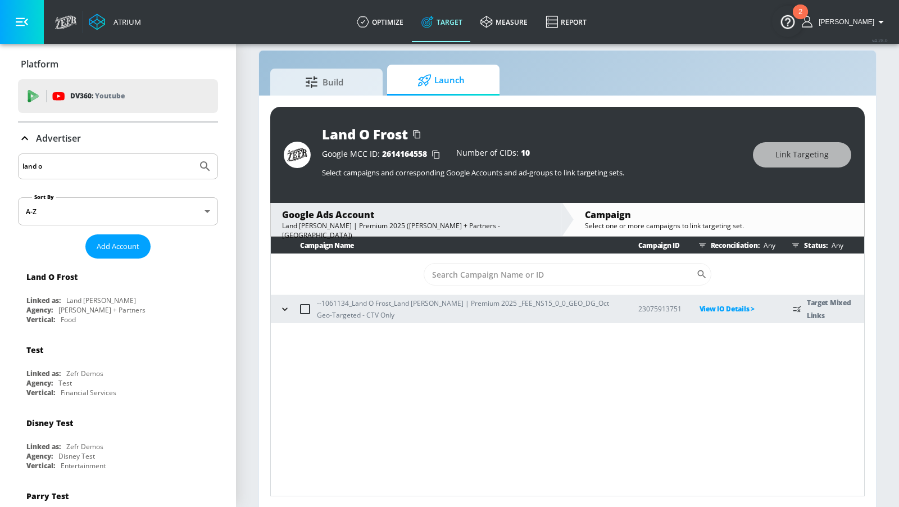
click at [66, 164] on input "land o" at bounding box center [107, 166] width 170 height 15
type input "tjx"
click at [193, 154] on button "Submit Search" at bounding box center [205, 166] width 25 height 25
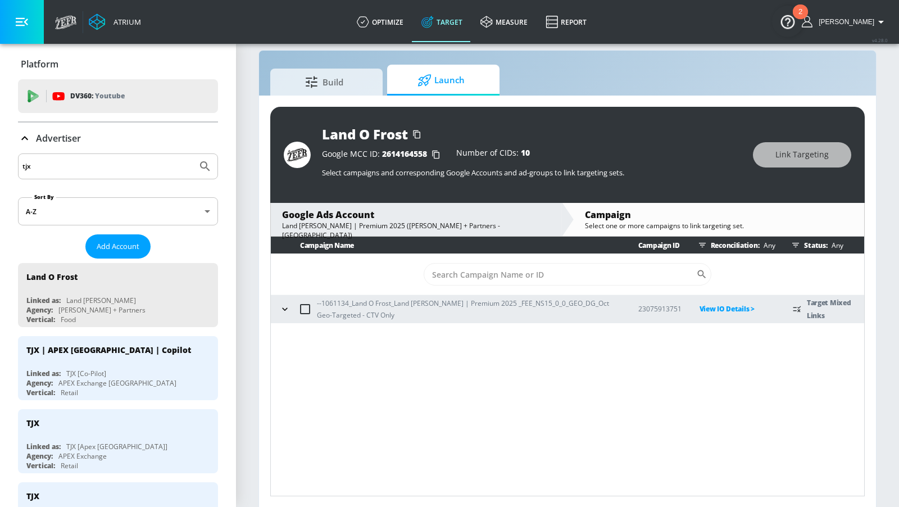
drag, startPoint x: 137, startPoint y: 420, endPoint x: 147, endPoint y: 401, distance: 20.9
click at [149, 379] on div "Agency: APEX Exchange Canada" at bounding box center [120, 383] width 189 height 10
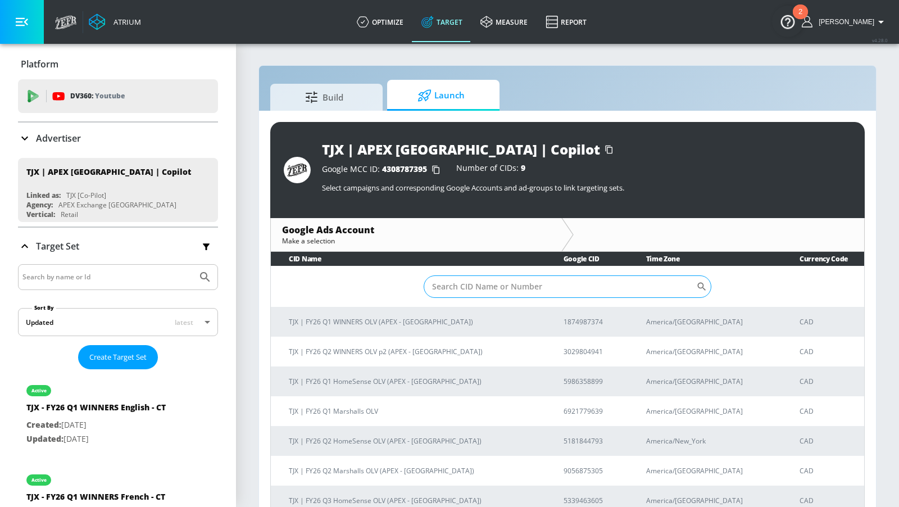
click at [448, 285] on input "Sort By" at bounding box center [560, 286] width 272 height 22
paste input "577-214-2391"
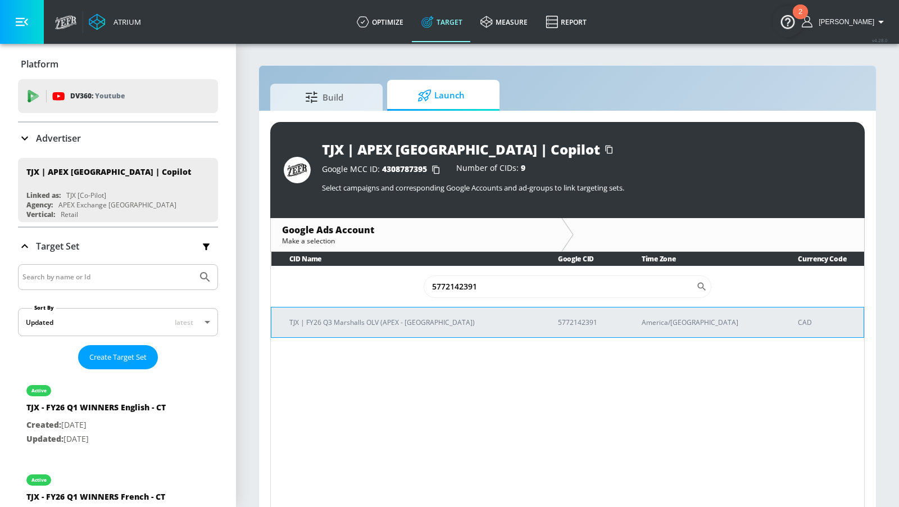
type input "5772142391"
click at [407, 318] on p "TJX | FY26 Q3 Marshalls OLV (APEX - [GEOGRAPHIC_DATA])" at bounding box center [410, 322] width 242 height 12
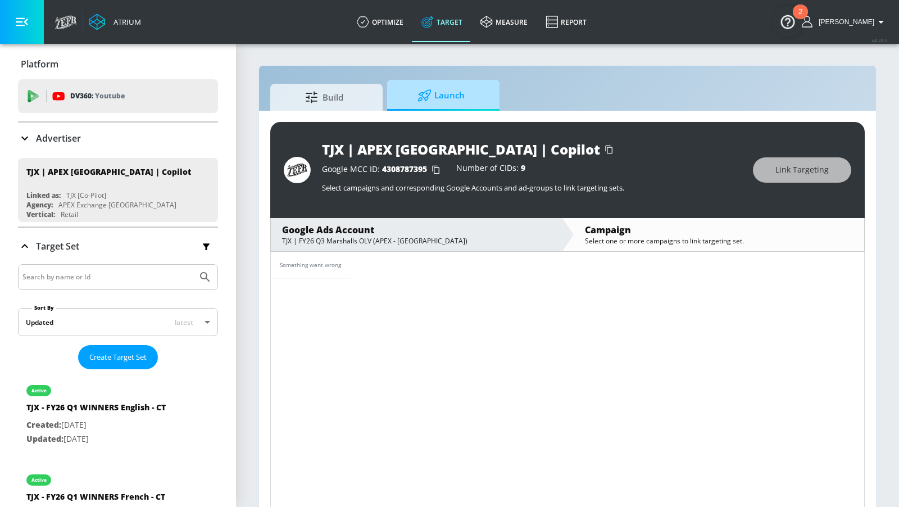
click at [422, 97] on icon at bounding box center [424, 95] width 14 height 12
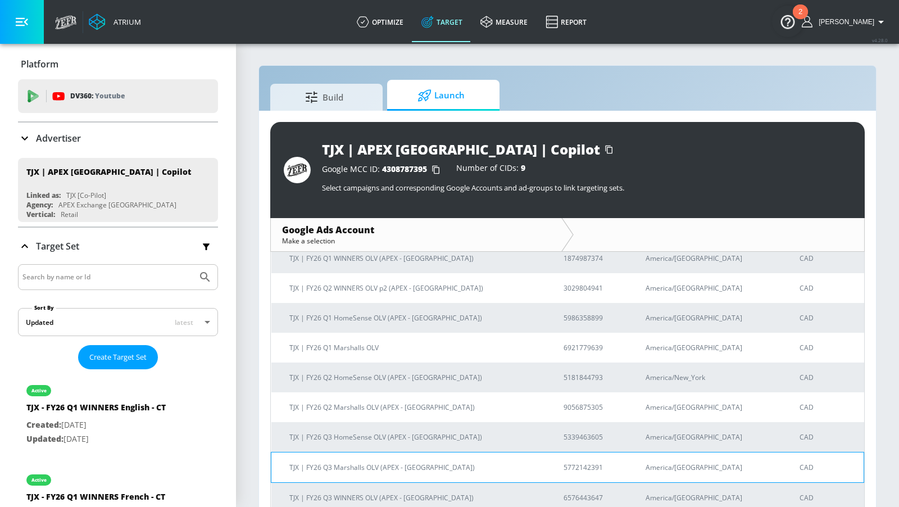
scroll to position [63, 0]
click at [415, 463] on p "TJX | FY26 Q3 Marshalls OLV (APEX - [GEOGRAPHIC_DATA])" at bounding box center [412, 467] width 247 height 12
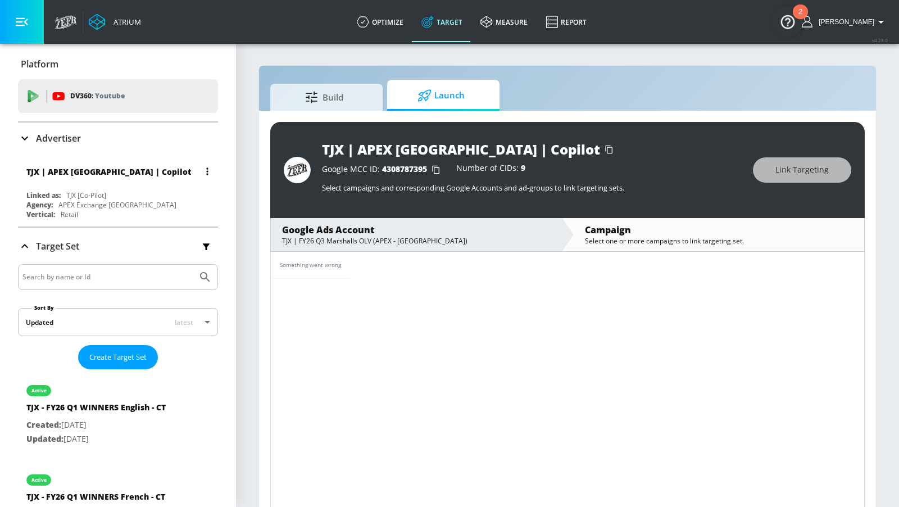
click at [151, 194] on div "Linked as: TJX [Co-Pilot]" at bounding box center [120, 195] width 189 height 10
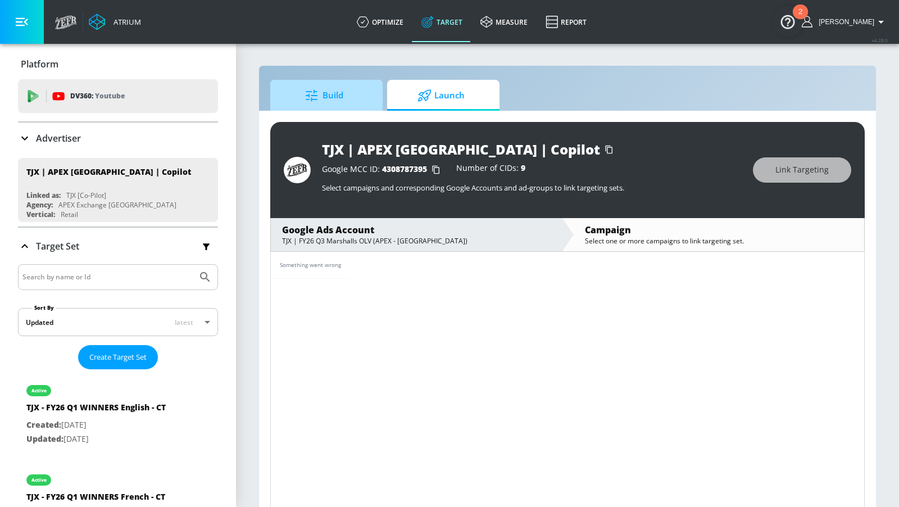
click at [294, 97] on span "Build" at bounding box center [323, 95] width 85 height 27
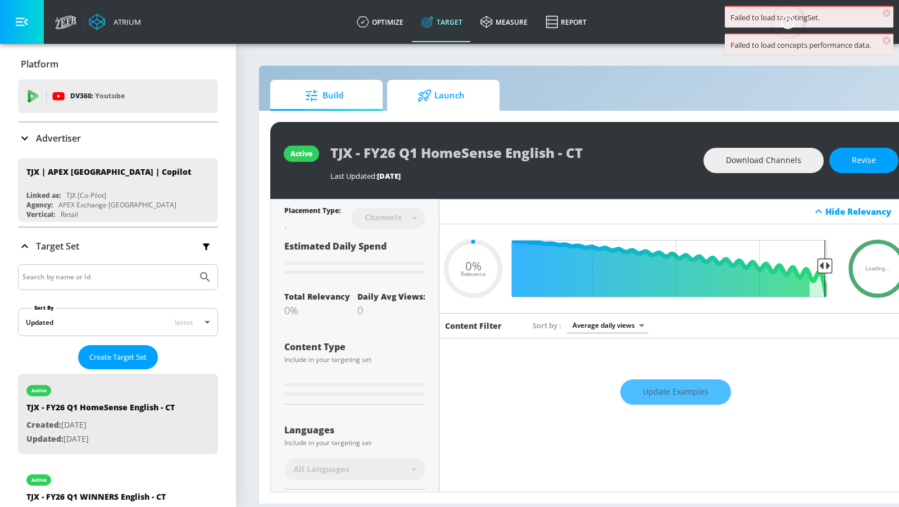
type input "0.05"
click at [436, 89] on span "Launch" at bounding box center [440, 95] width 85 height 27
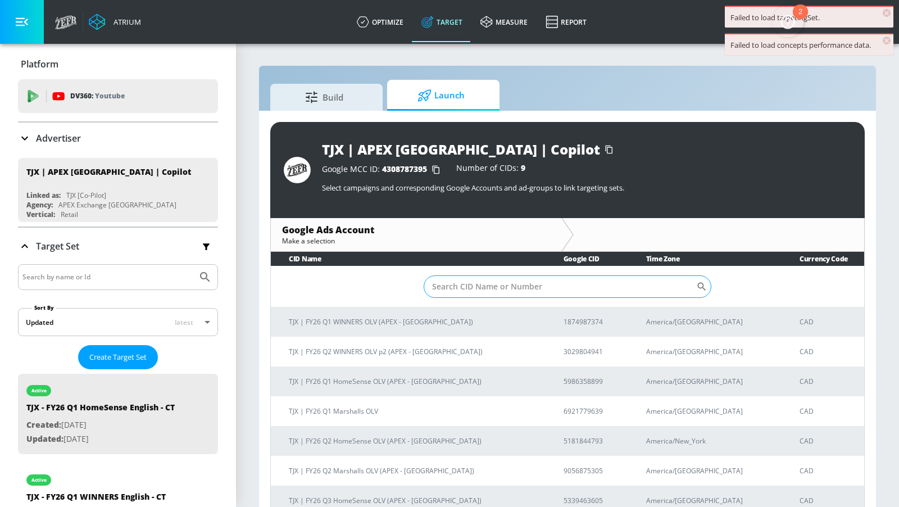
click at [461, 282] on input "Sort By" at bounding box center [560, 286] width 272 height 22
paste input "5772142391"
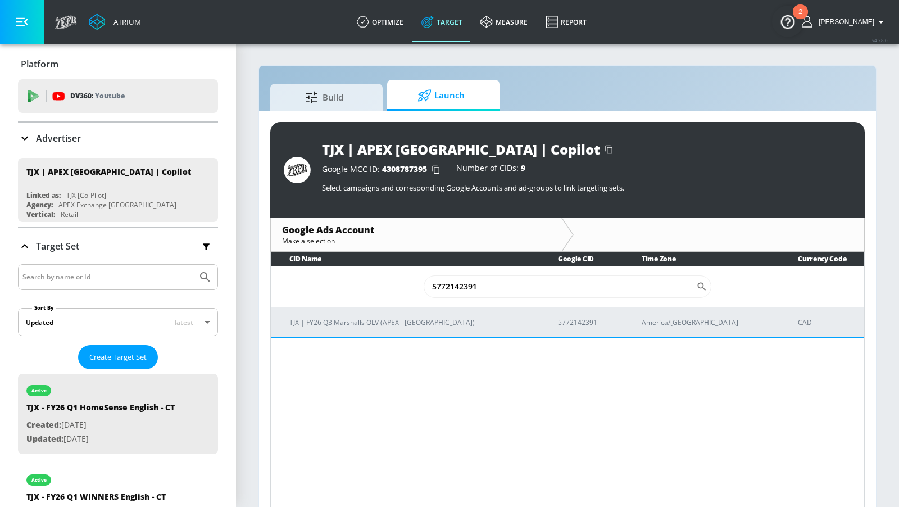
type input "5772142391"
click at [397, 318] on p "TJX | FY26 Q3 Marshalls OLV (APEX - [GEOGRAPHIC_DATA])" at bounding box center [410, 322] width 242 height 12
